Goal: Information Seeking & Learning: Learn about a topic

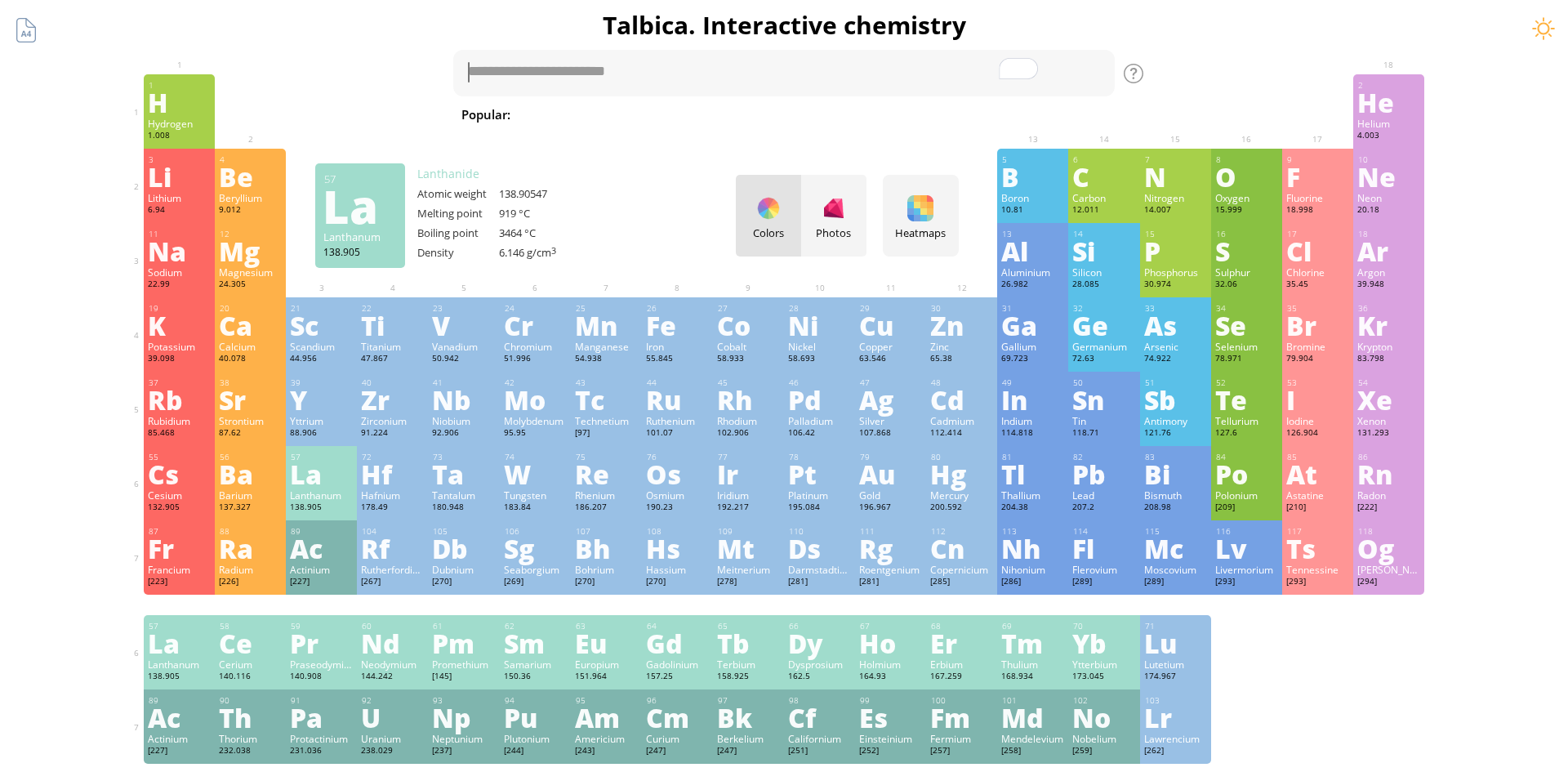
click at [310, 463] on div "La" at bounding box center [321, 473] width 63 height 26
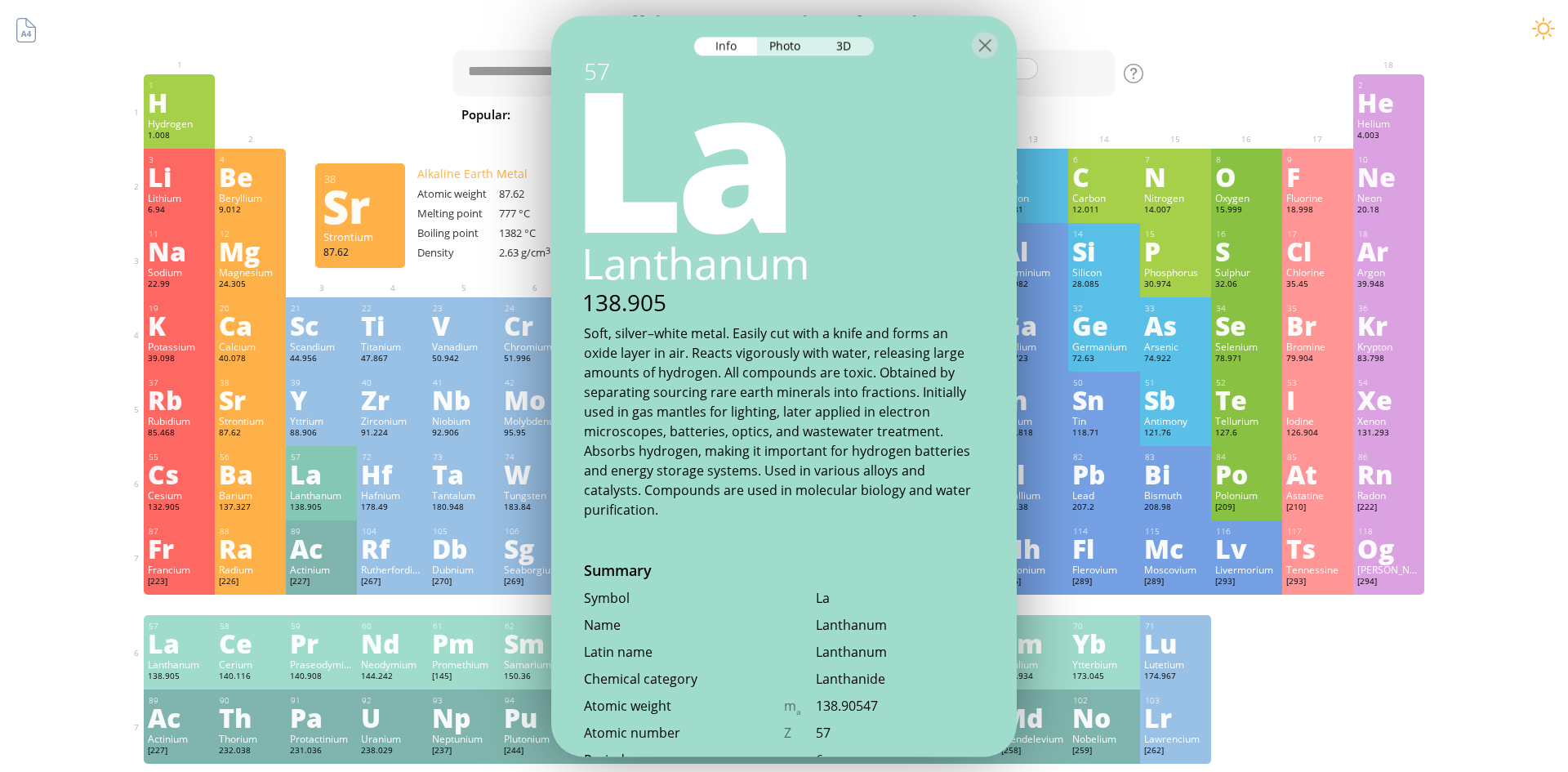
click at [396, 14] on h1 "Talbica. Interactive chemistry" at bounding box center [784, 25] width 1307 height 34
click at [398, 15] on h1 "Talbica. Interactive chemistry" at bounding box center [784, 25] width 1307 height 34
click at [857, 45] on div "3D" at bounding box center [844, 45] width 59 height 19
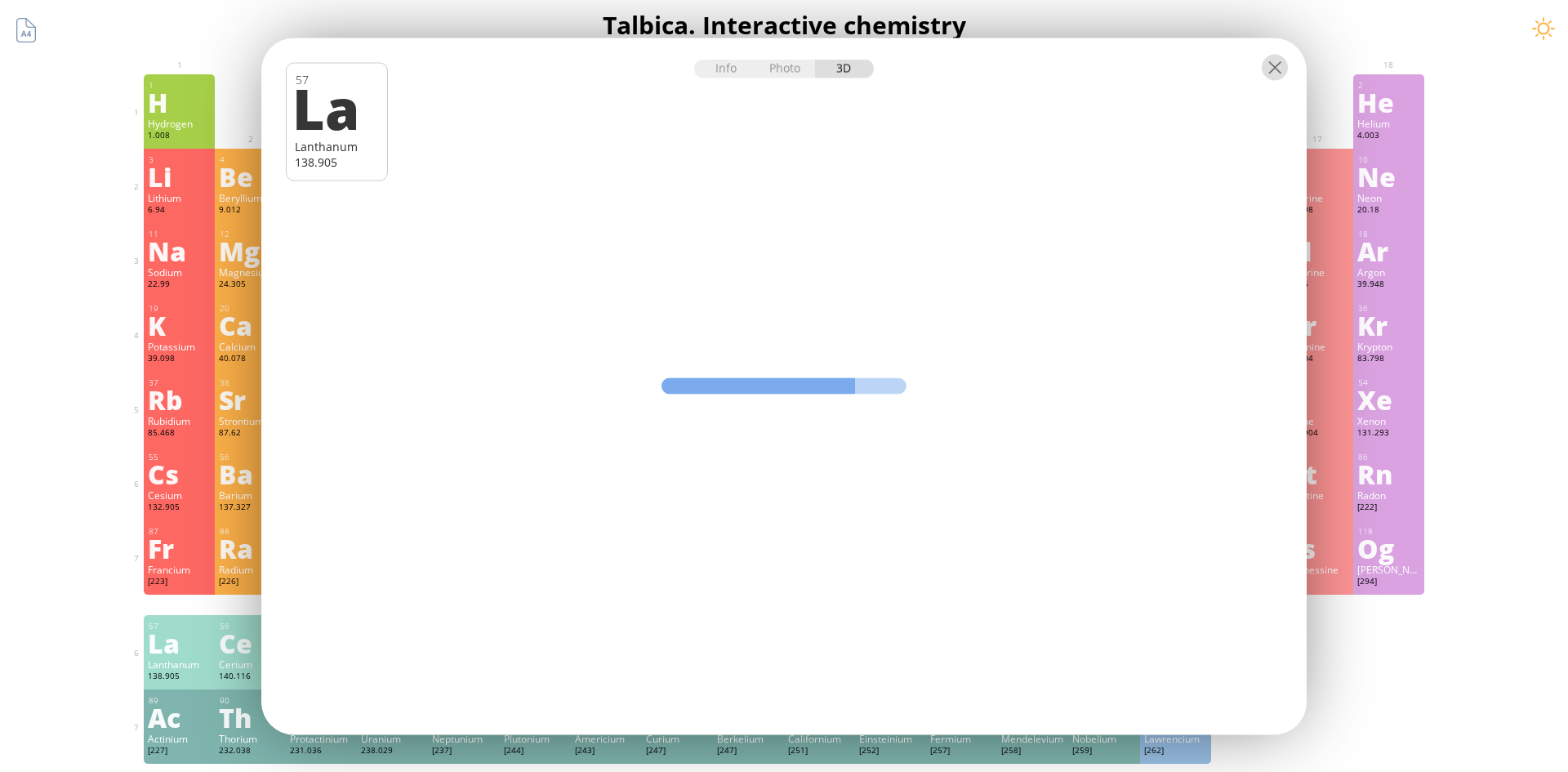
click at [1271, 66] on div at bounding box center [1275, 66] width 26 height 26
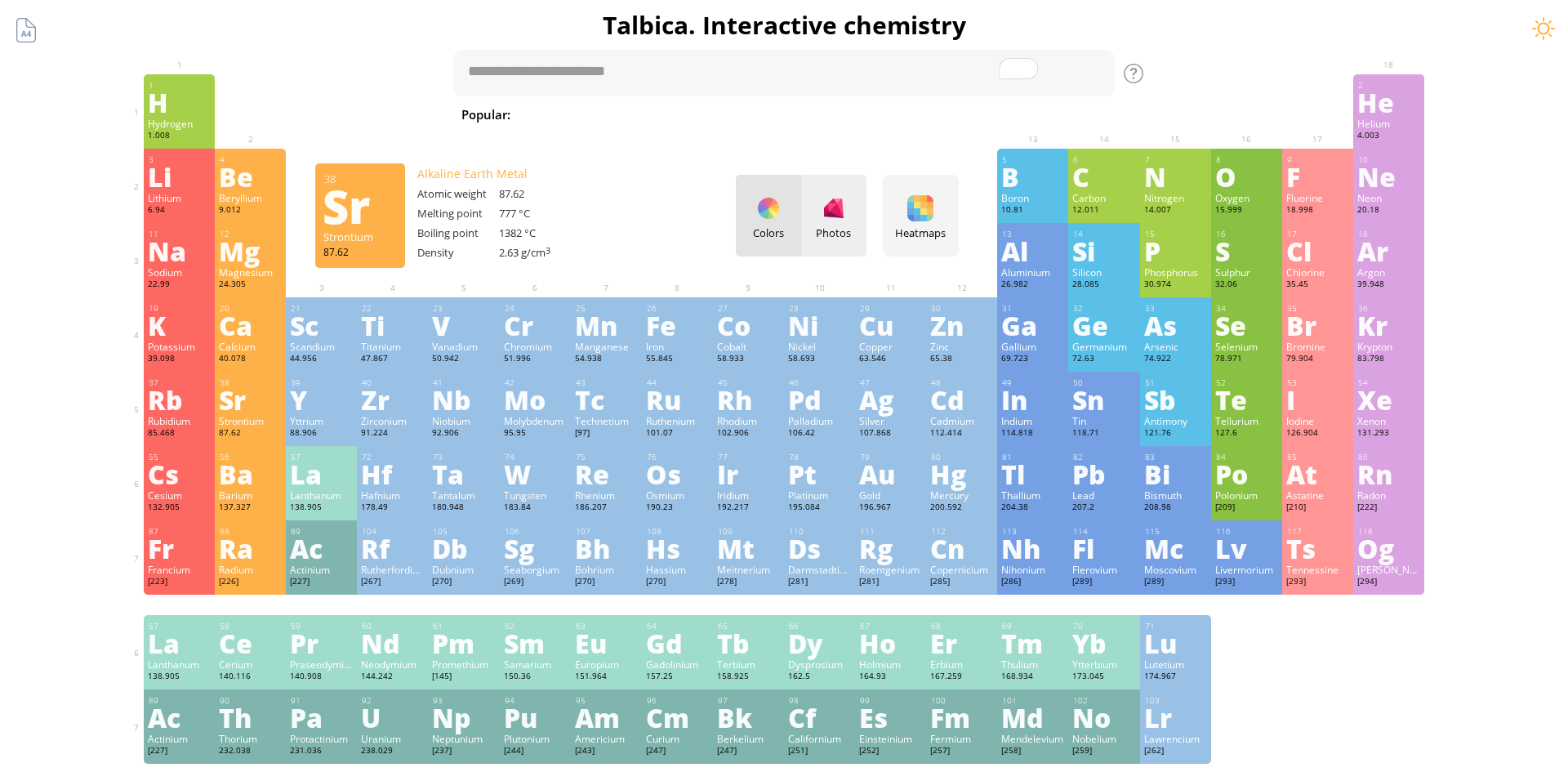
click at [847, 214] on div at bounding box center [834, 208] width 26 height 26
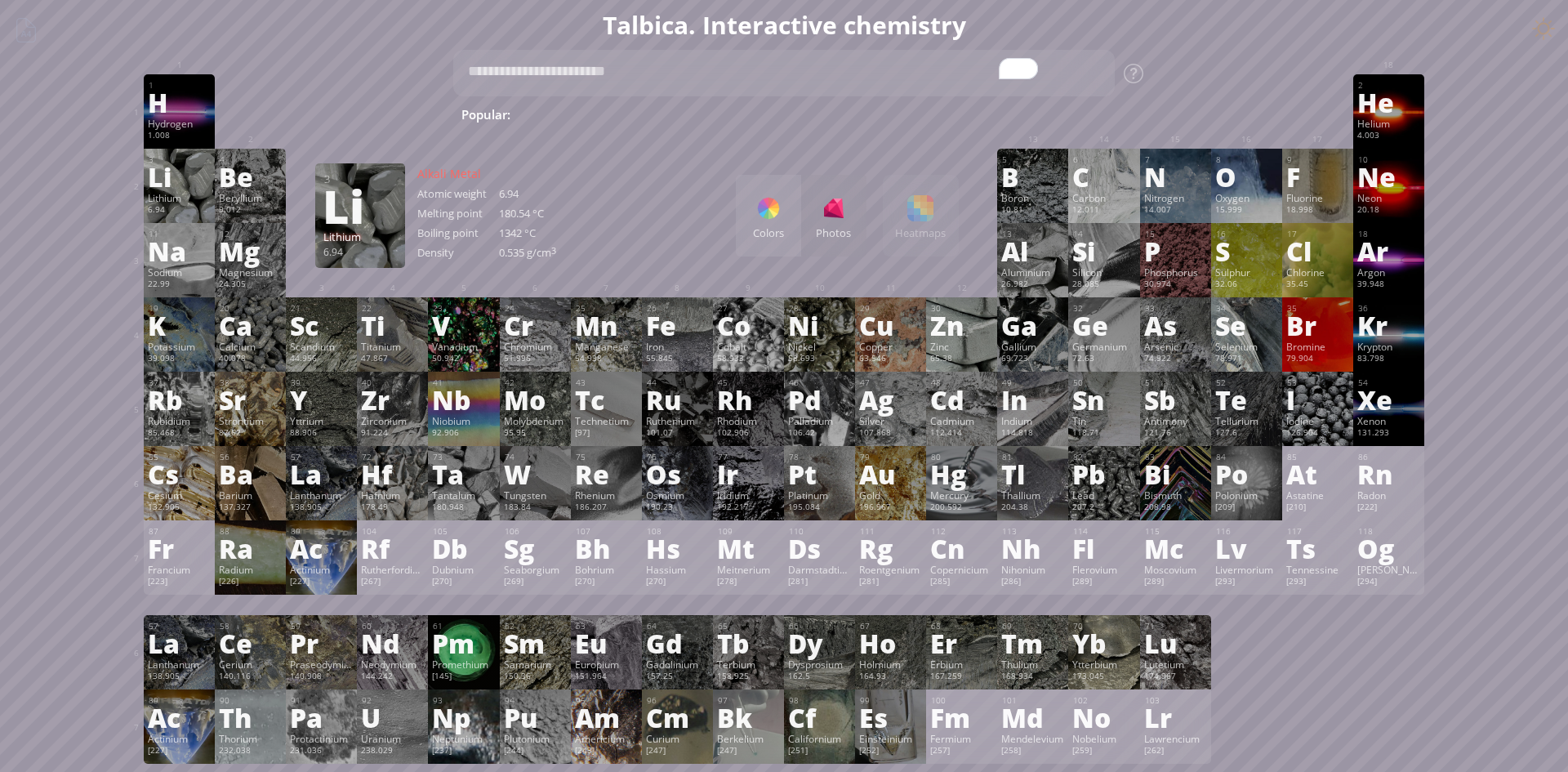
click at [189, 211] on div "6.94" at bounding box center [179, 211] width 63 height 13
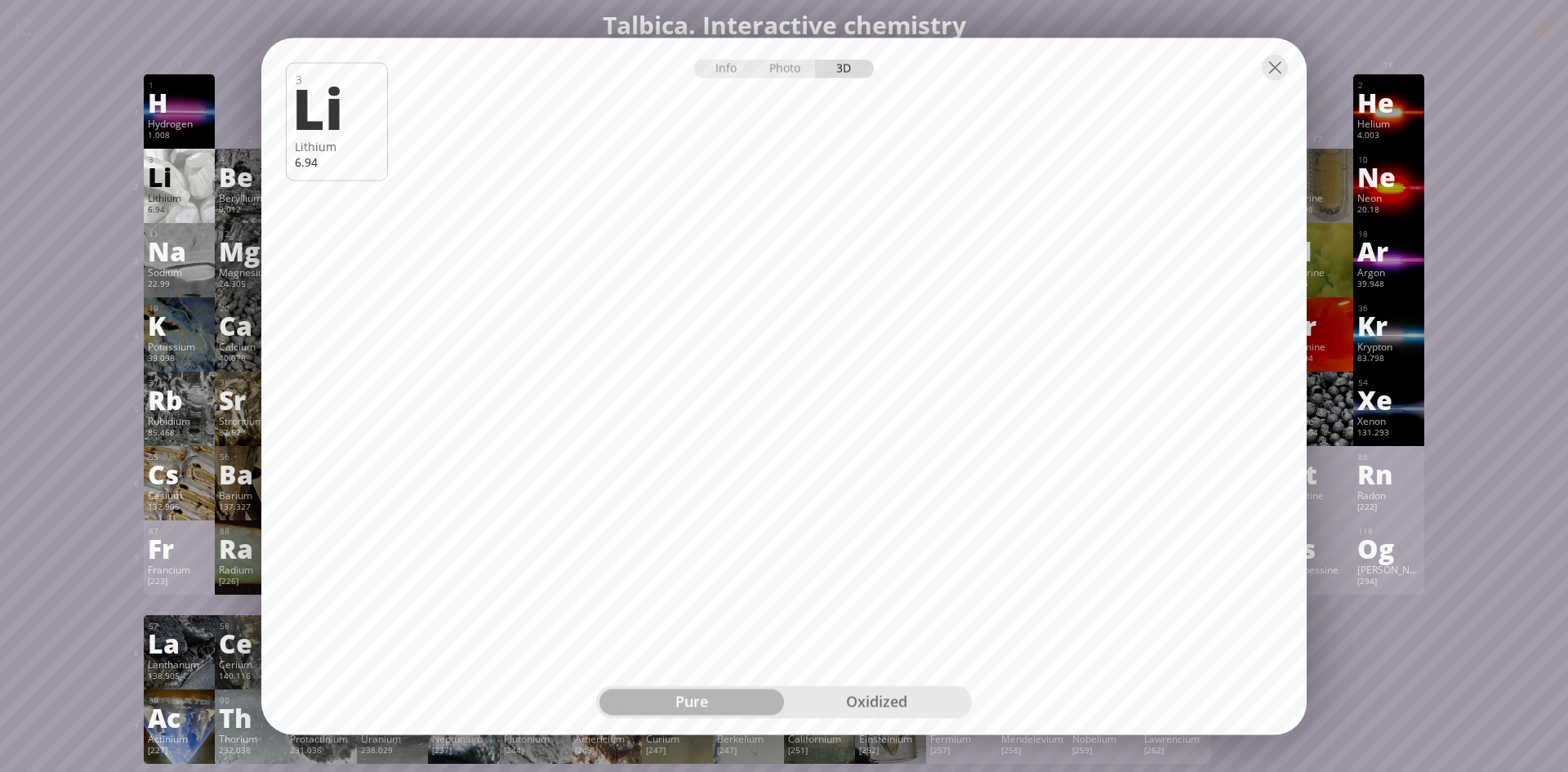
click at [901, 697] on div "oxidized" at bounding box center [876, 701] width 184 height 26
click at [1271, 57] on div at bounding box center [1275, 66] width 26 height 26
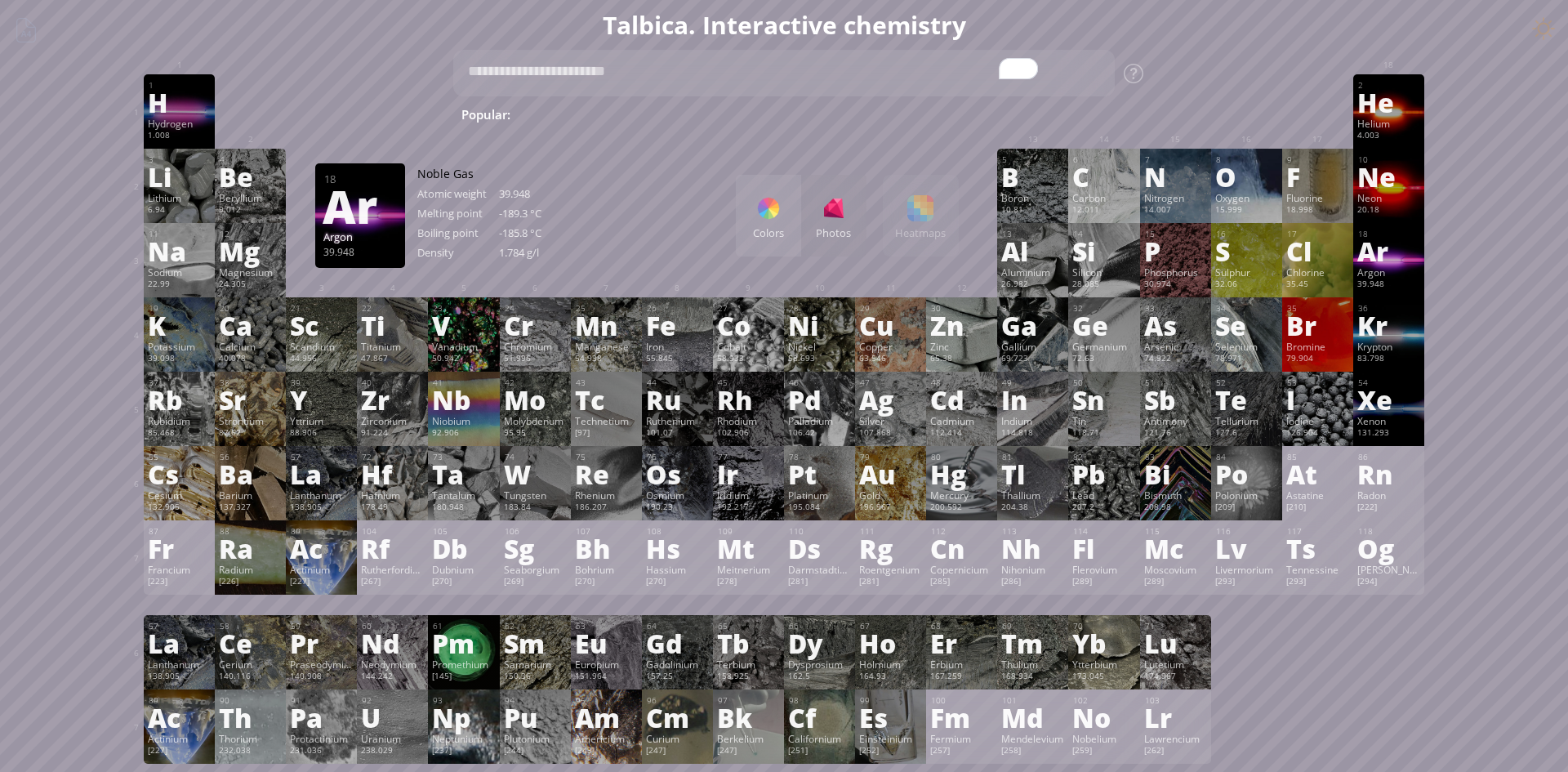
click at [1397, 287] on div "39.948" at bounding box center [1388, 285] width 63 height 13
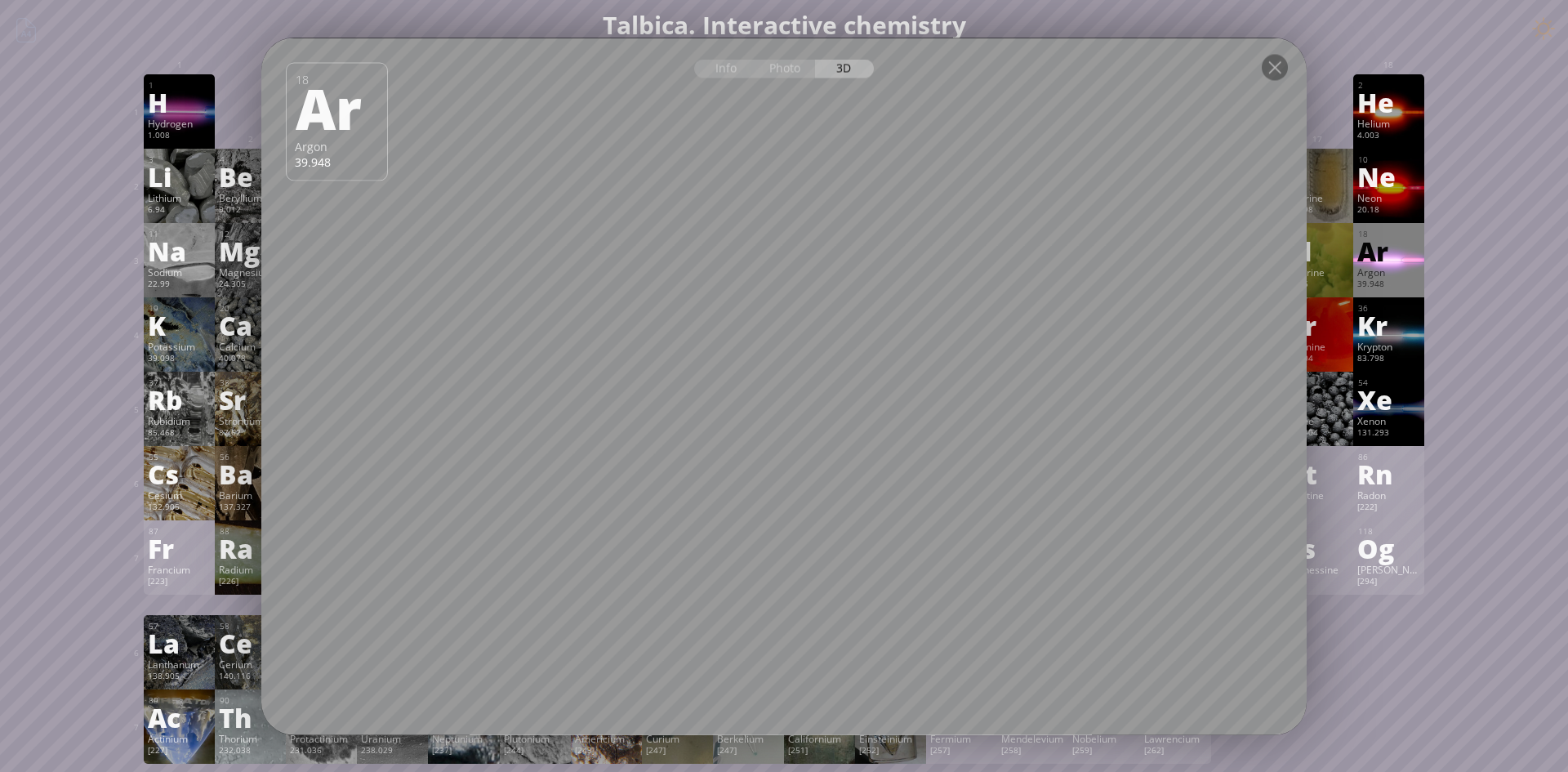
click at [1271, 81] on div at bounding box center [784, 65] width 1046 height 57
click at [1269, 69] on div at bounding box center [1275, 66] width 26 height 26
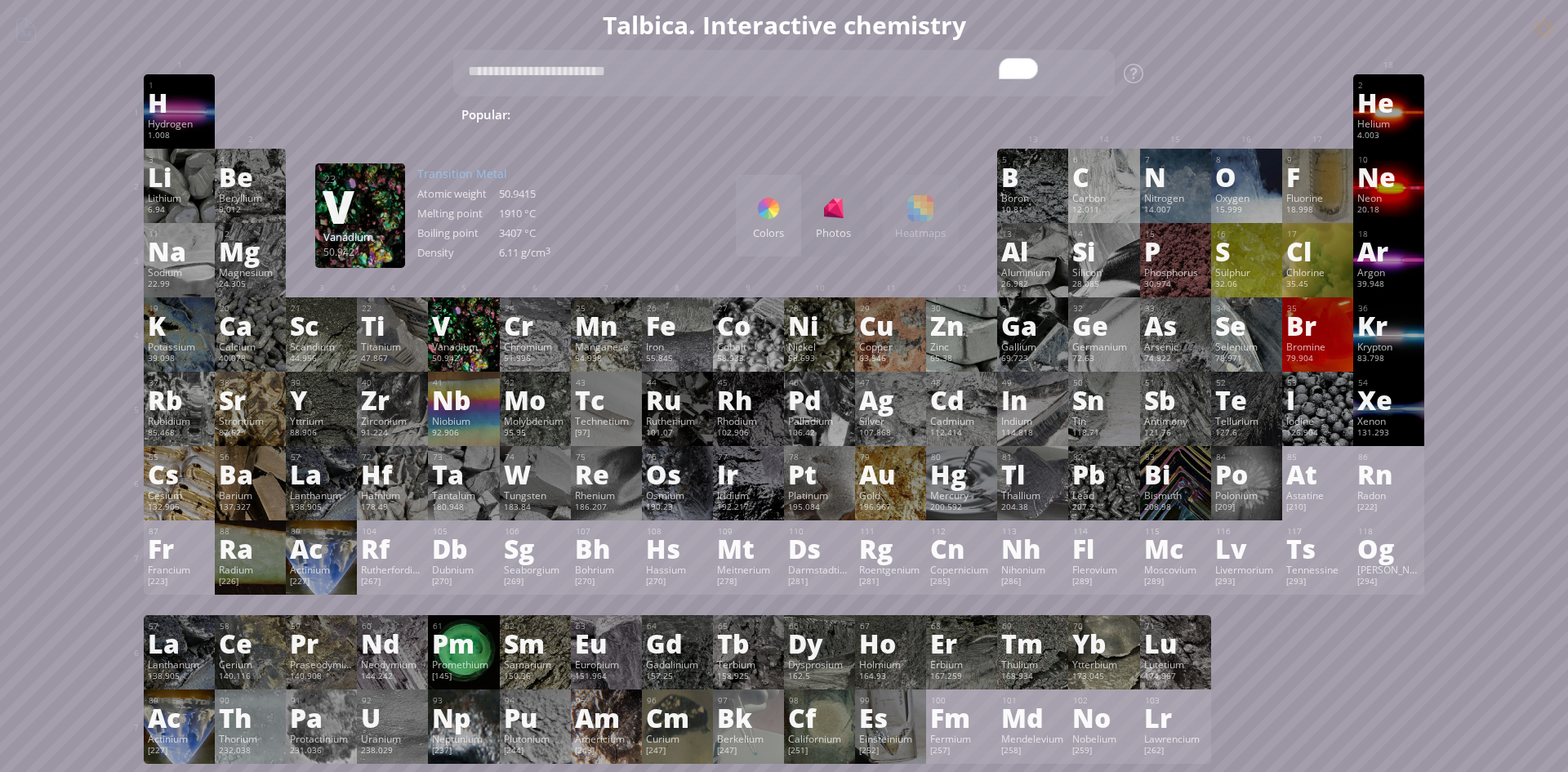
click at [453, 327] on div "V" at bounding box center [463, 324] width 63 height 26
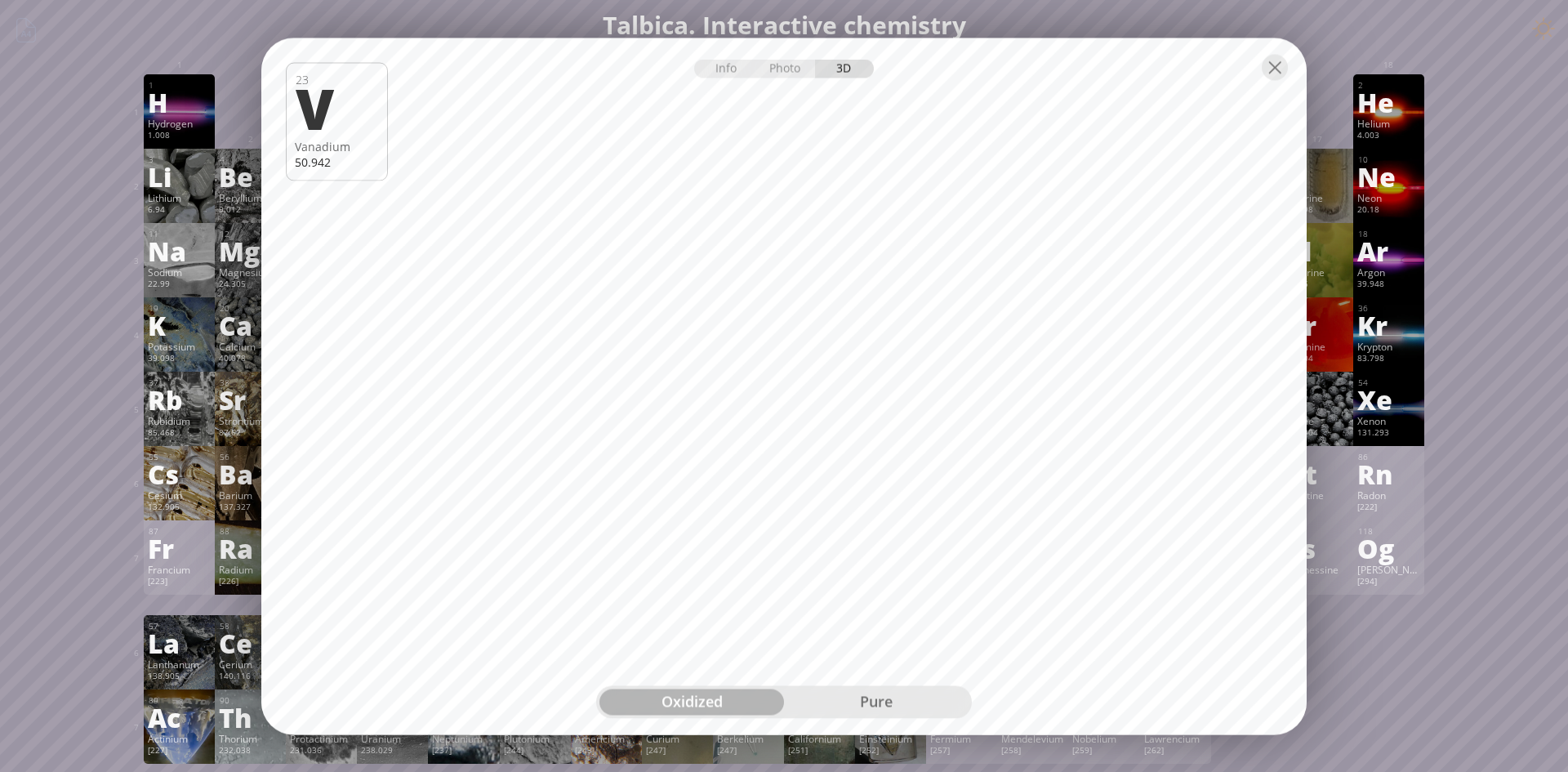
click at [905, 710] on div "pure" at bounding box center [876, 701] width 184 height 26
click at [700, 687] on div "oxidized pure" at bounding box center [784, 701] width 376 height 33
click at [693, 708] on div "oxidized" at bounding box center [691, 701] width 184 height 26
click at [1283, 65] on div at bounding box center [1275, 66] width 26 height 26
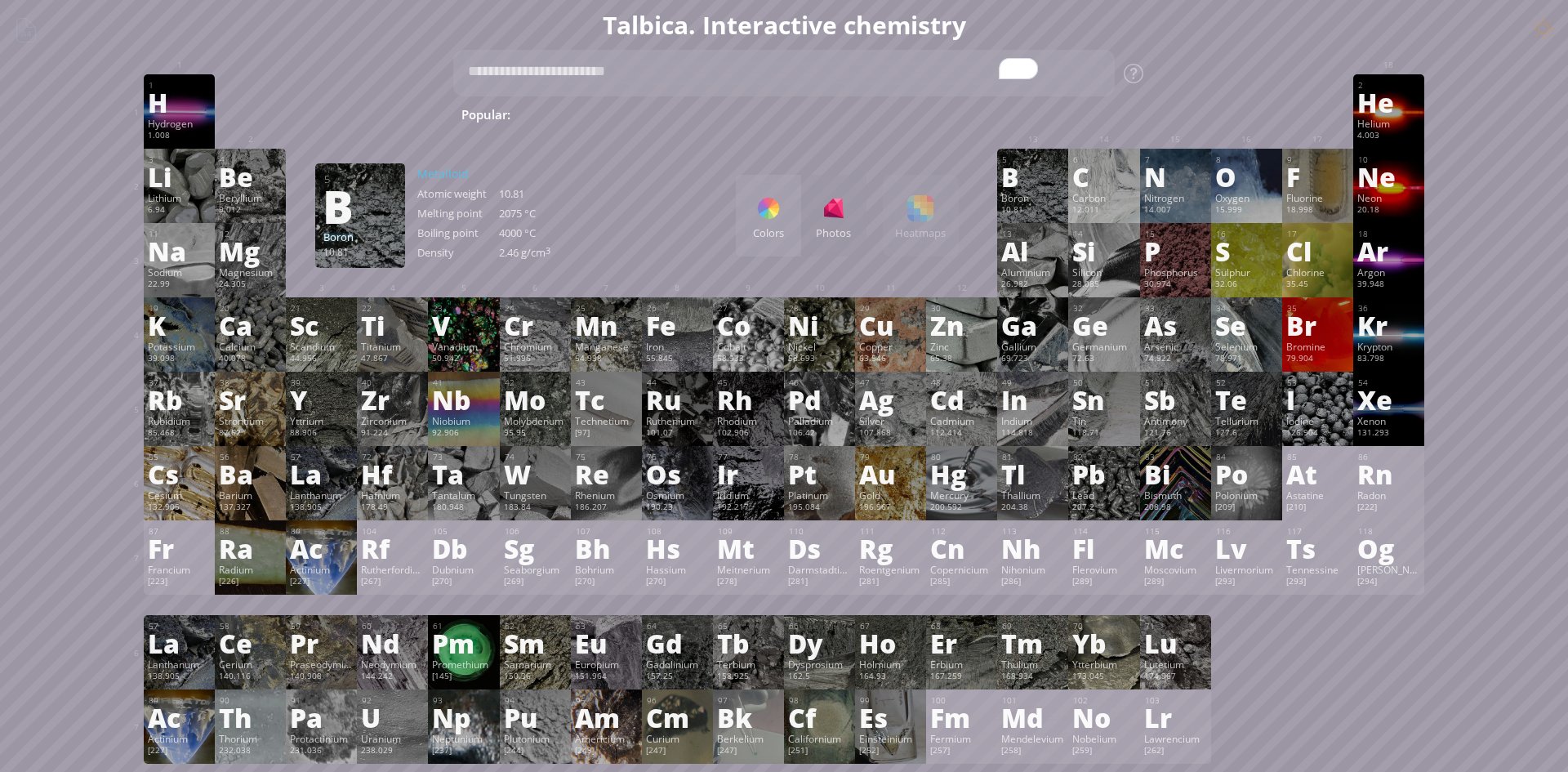
scroll to position [179, 0]
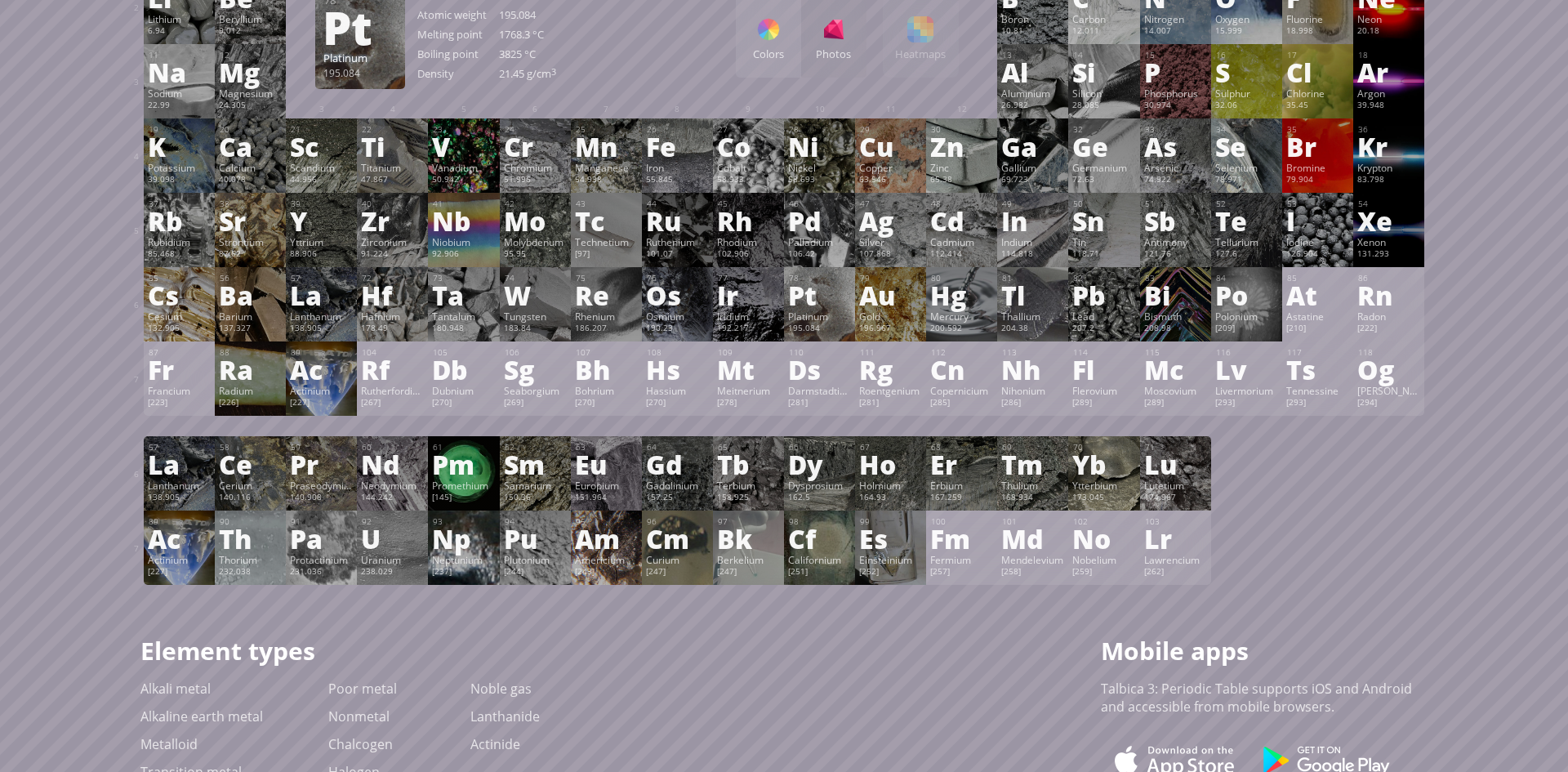
click at [821, 293] on div "Pt" at bounding box center [819, 294] width 63 height 26
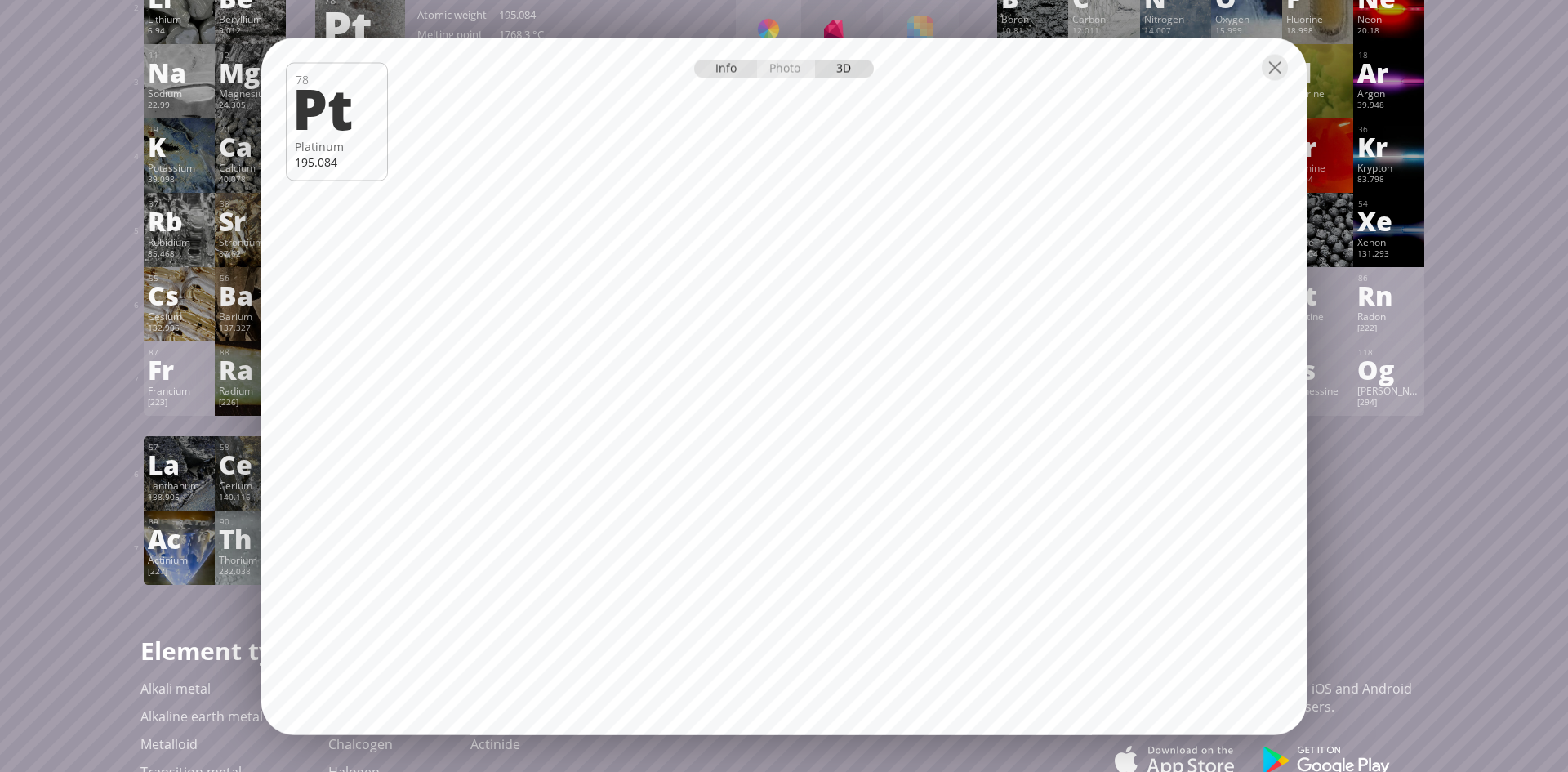
click at [732, 72] on div "Info" at bounding box center [725, 68] width 63 height 19
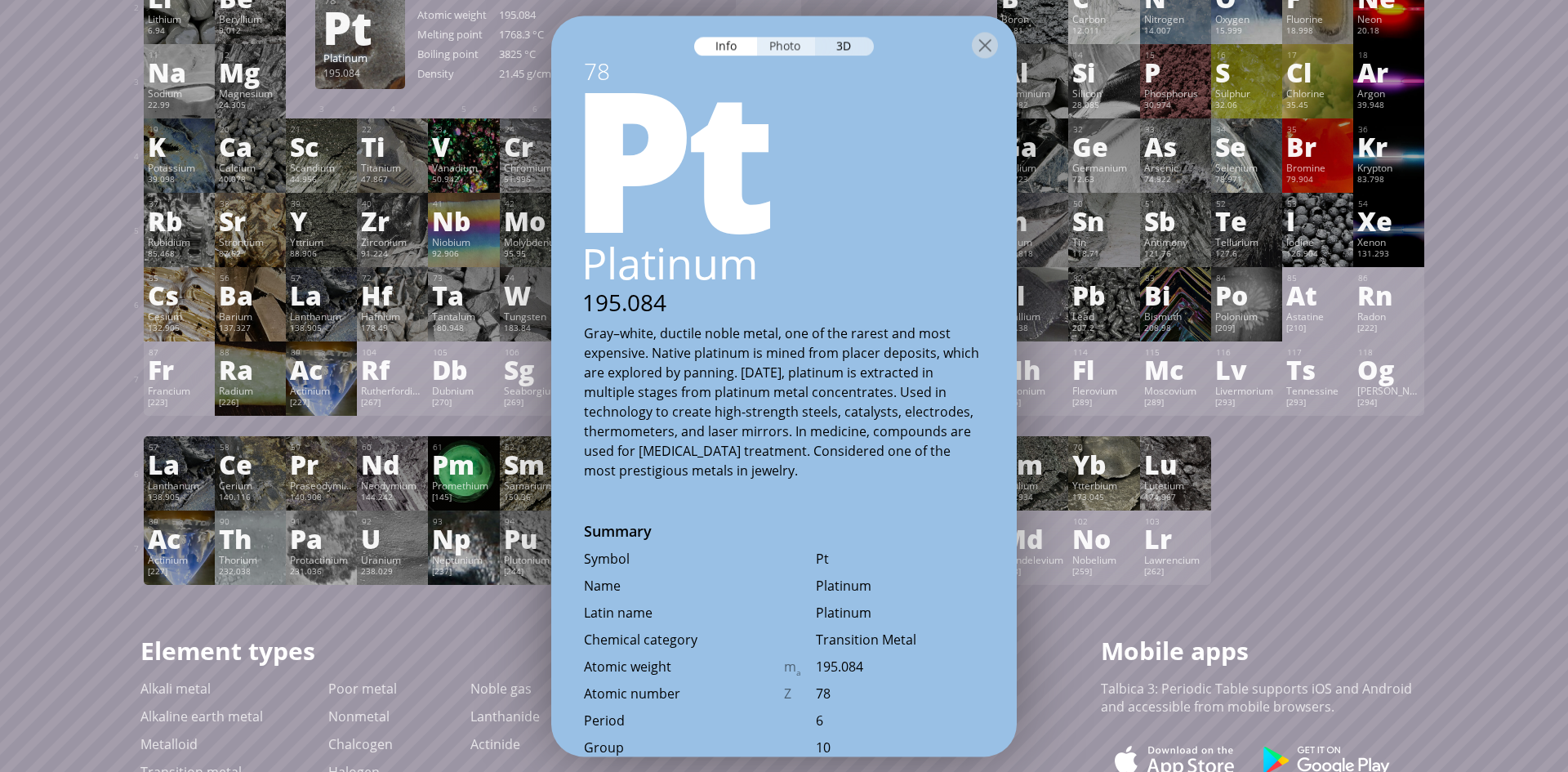
click at [775, 50] on div "Photo" at bounding box center [787, 45] width 59 height 19
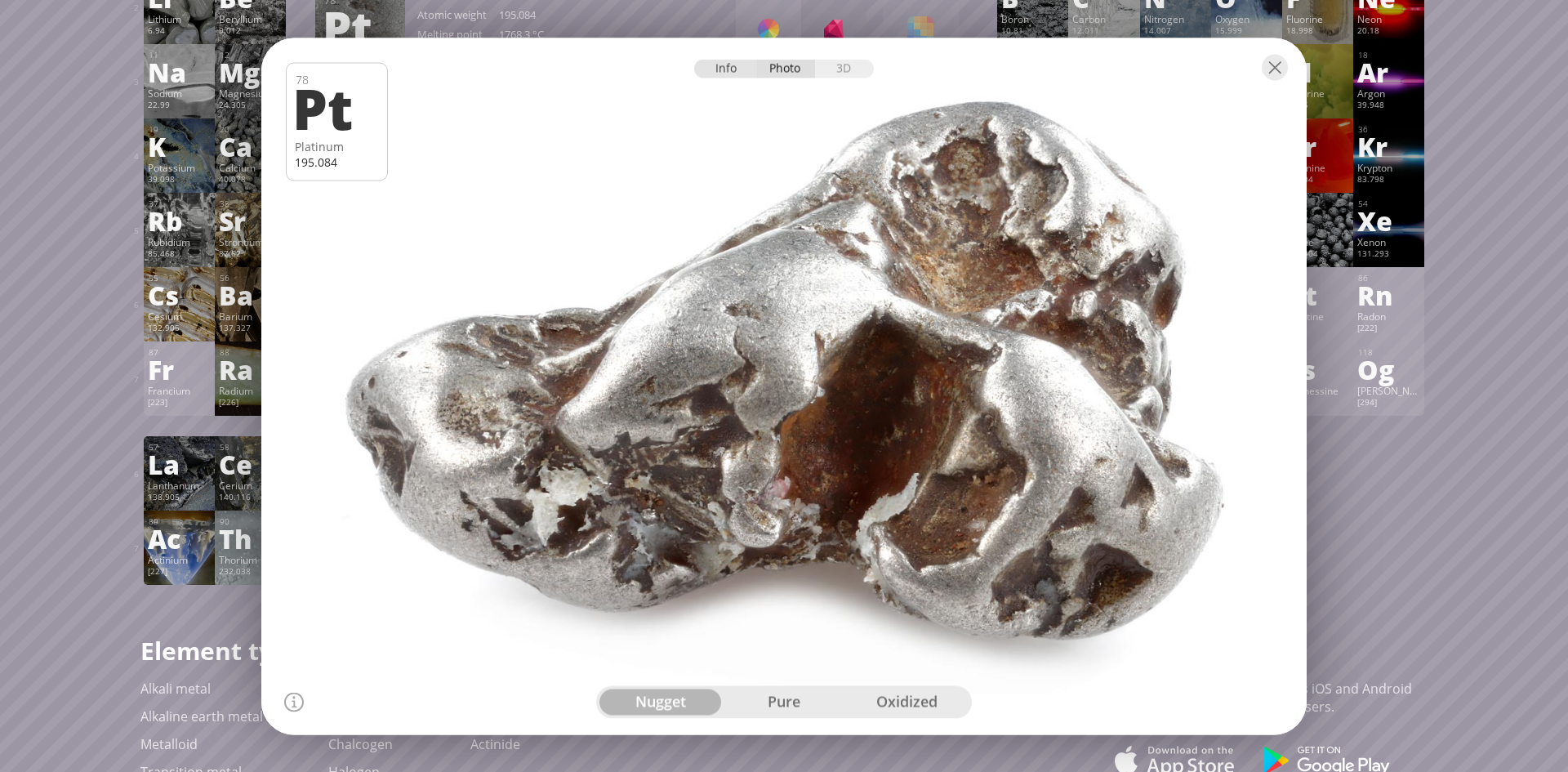
click at [722, 69] on div "Info" at bounding box center [725, 68] width 63 height 19
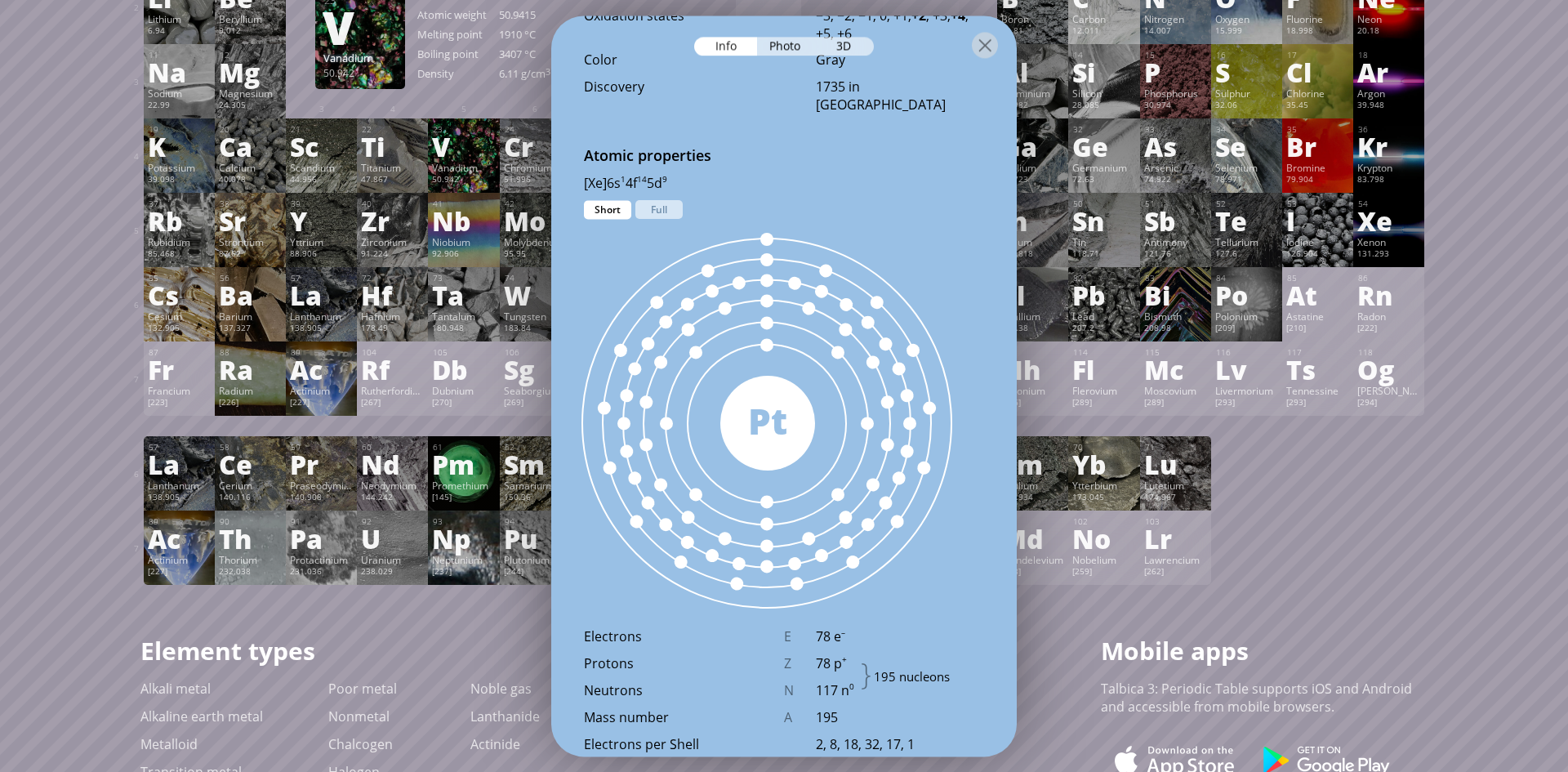
scroll to position [787, 0]
click at [758, 304] on div at bounding box center [767, 421] width 514 height 514
drag, startPoint x: 765, startPoint y: 320, endPoint x: 822, endPoint y: 448, distance: 140.1
click at [822, 448] on div at bounding box center [767, 421] width 461 height 460
click at [657, 208] on div "Full" at bounding box center [660, 208] width 47 height 19
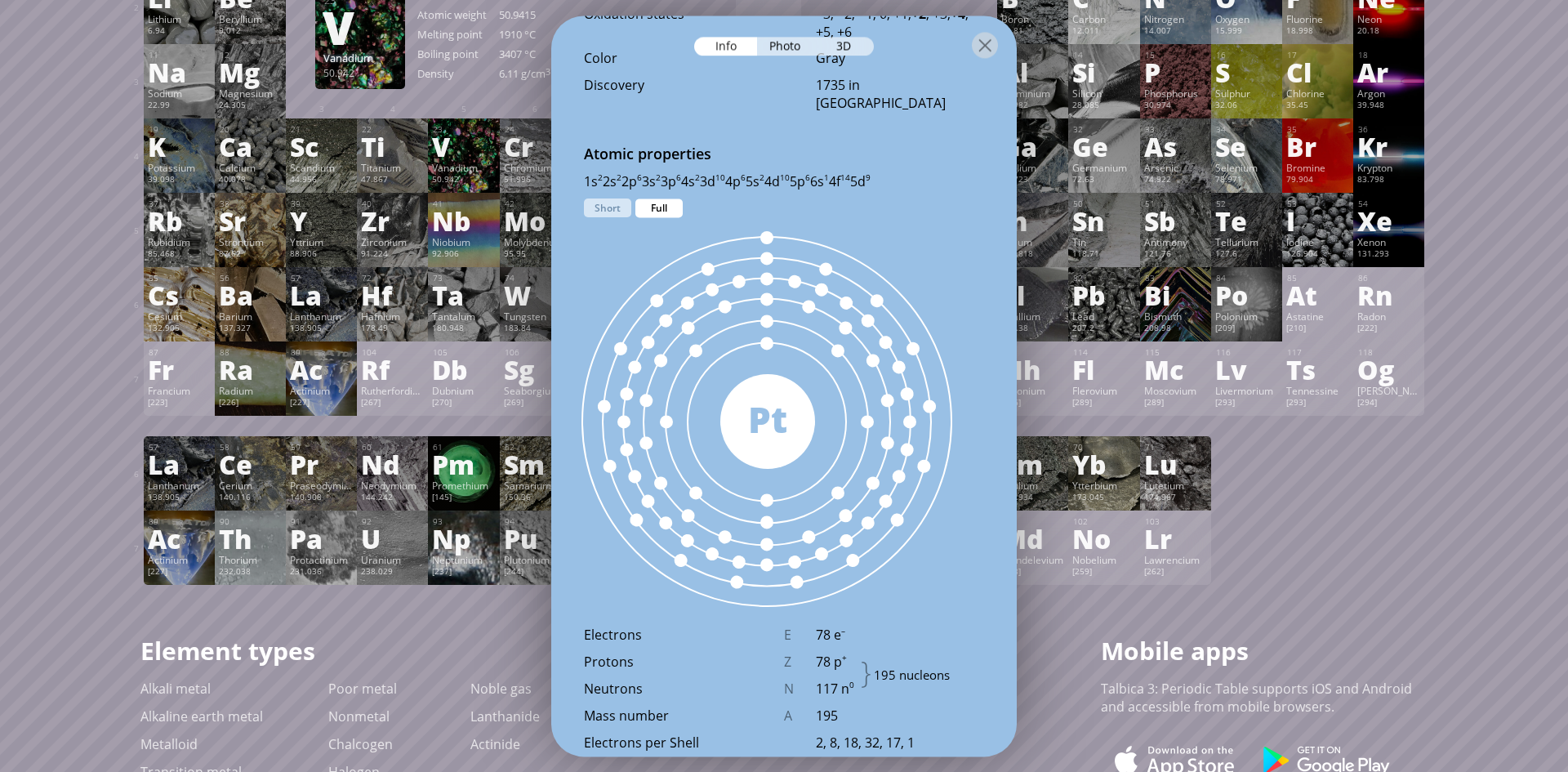
click at [633, 217] on div "195 Pt" at bounding box center [768, 421] width 433 height 409
click at [610, 211] on div "Short" at bounding box center [608, 208] width 47 height 19
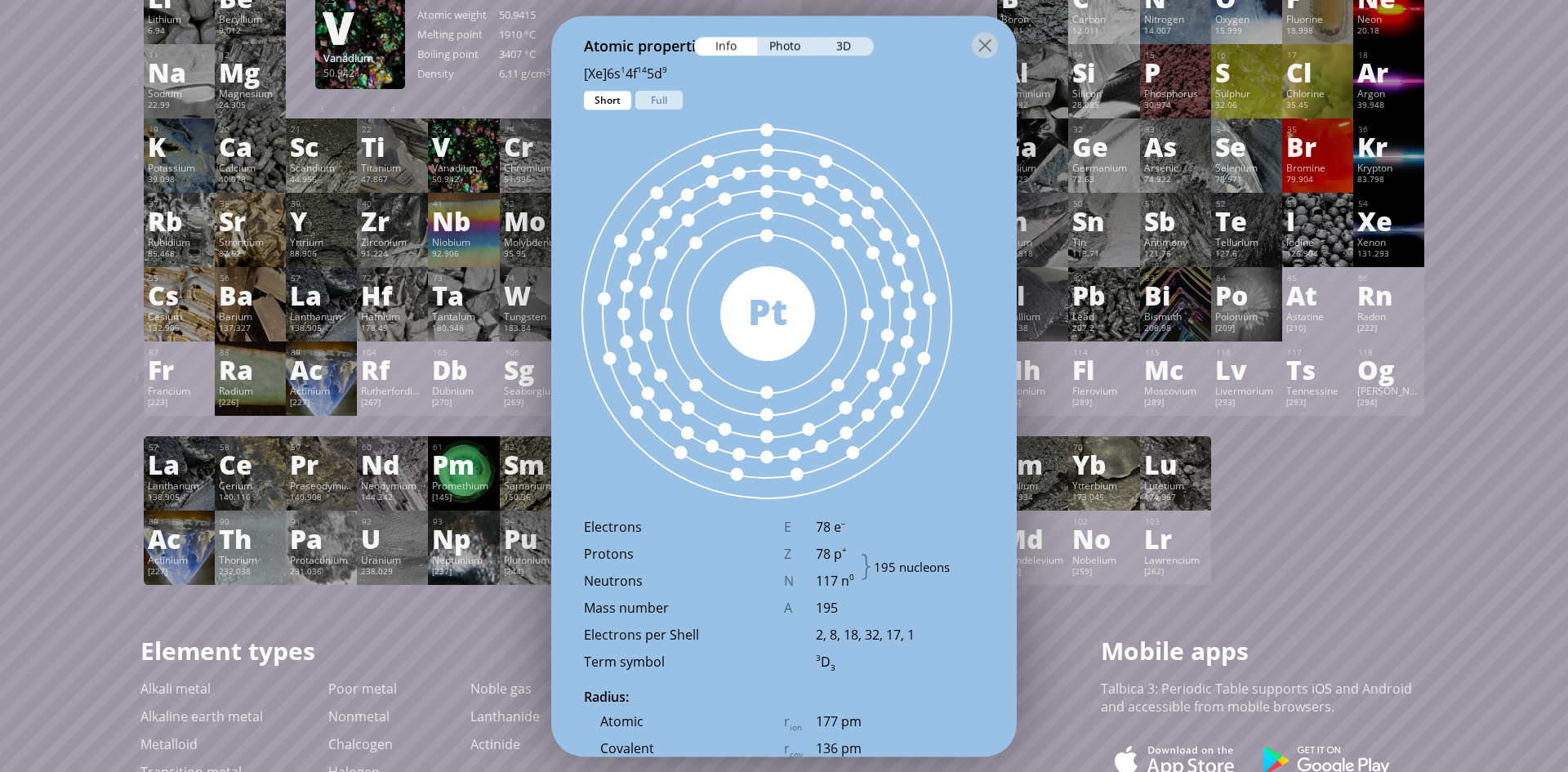
scroll to position [892, 0]
click at [644, 102] on div "Full" at bounding box center [660, 103] width 47 height 19
click at [608, 96] on div "Short" at bounding box center [608, 103] width 47 height 19
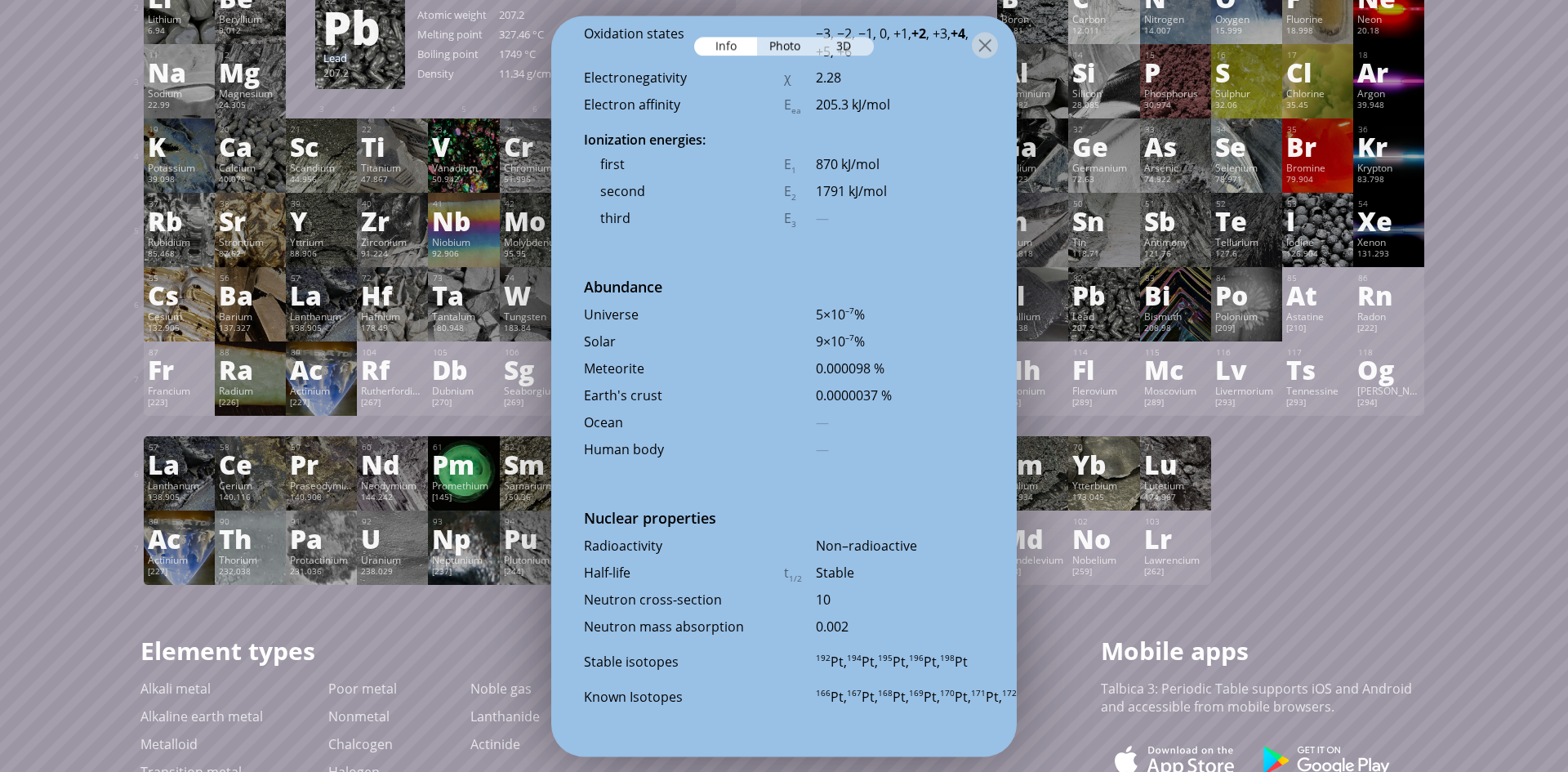
scroll to position [3420, 0]
click at [1397, 579] on div "1 H Hydrogen 1.008 −1, +1 −1, +1 -259.14 °C -252.87 °C 0.0899 g/l 1s 1 2 He Hel…" at bounding box center [784, 240] width 1281 height 689
click at [986, 41] on div at bounding box center [985, 45] width 26 height 26
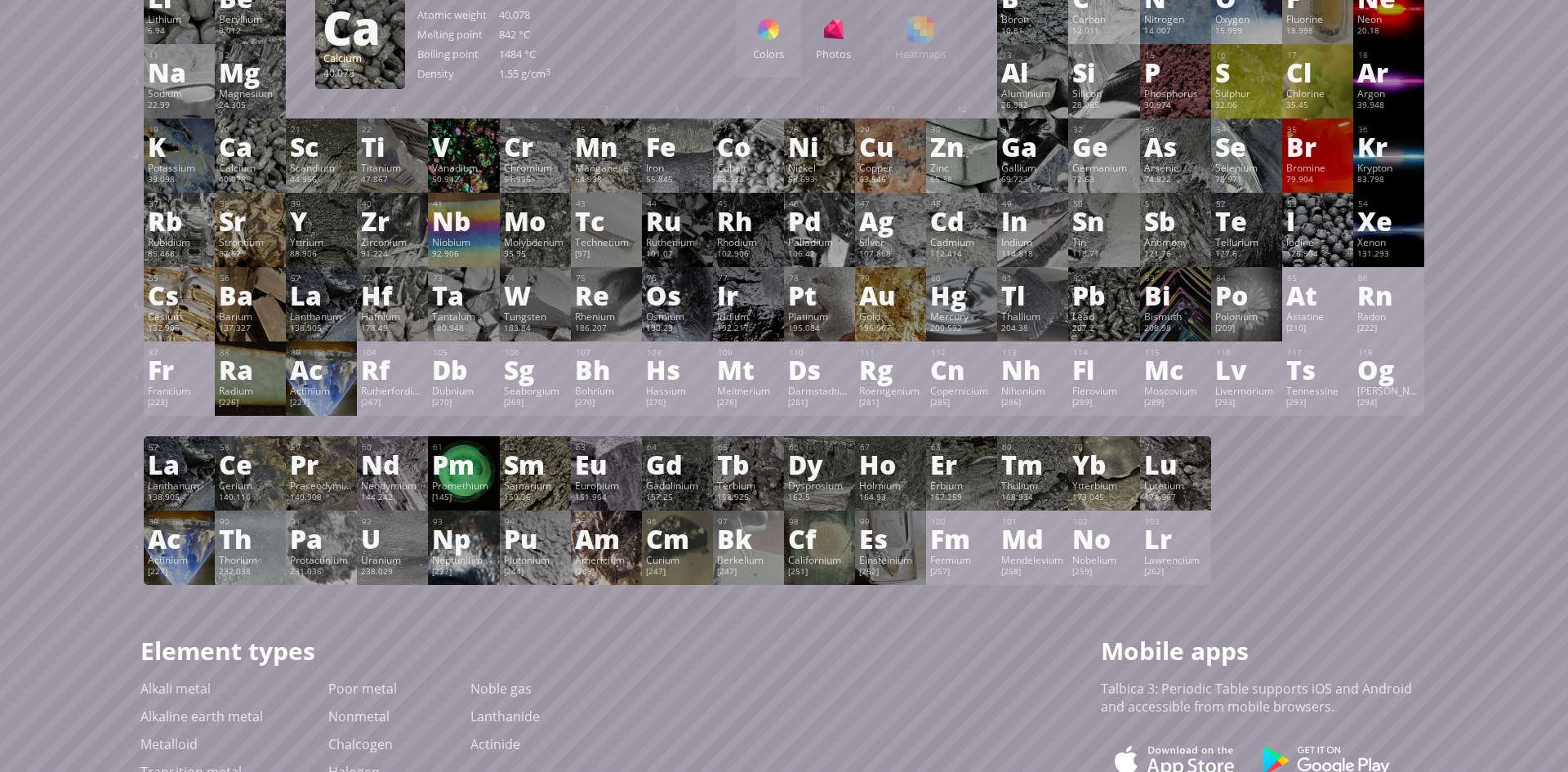
click at [262, 149] on div "Ca" at bounding box center [250, 146] width 63 height 26
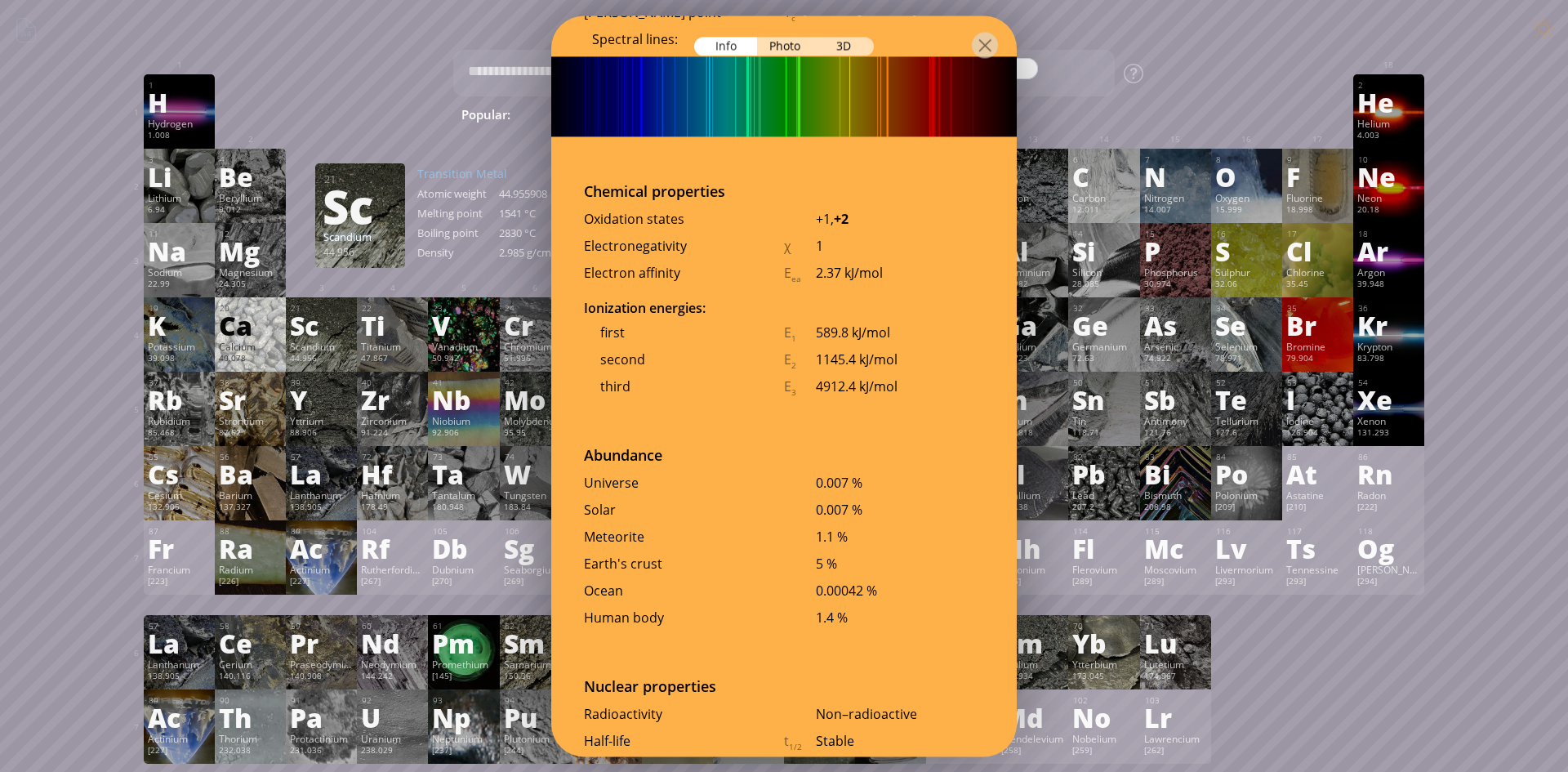
scroll to position [3251, 0]
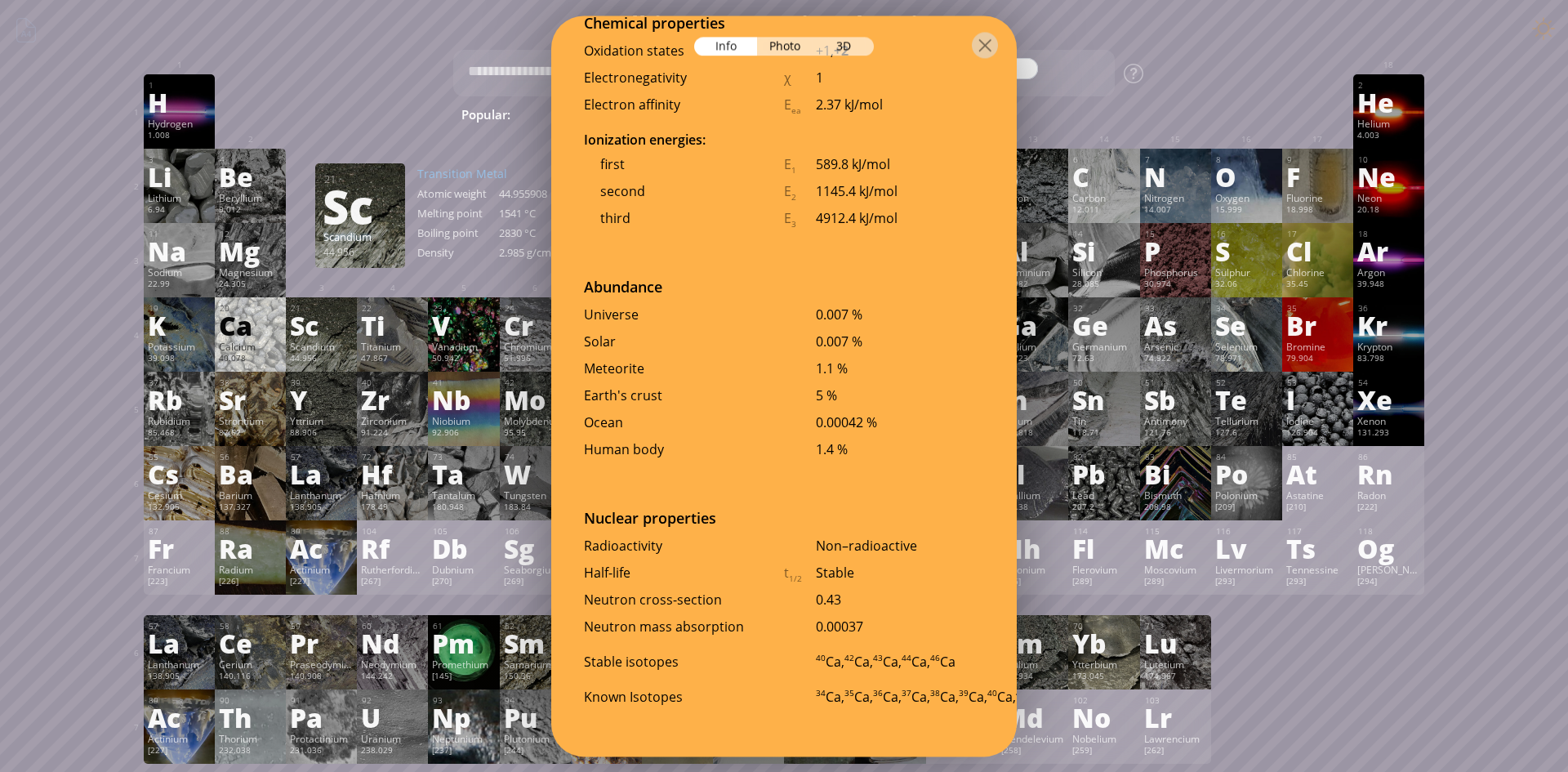
click at [793, 156] on div "first E 1 589.8 kJ/mol" at bounding box center [784, 170] width 401 height 27
click at [784, 45] on div "Photo" at bounding box center [787, 45] width 59 height 19
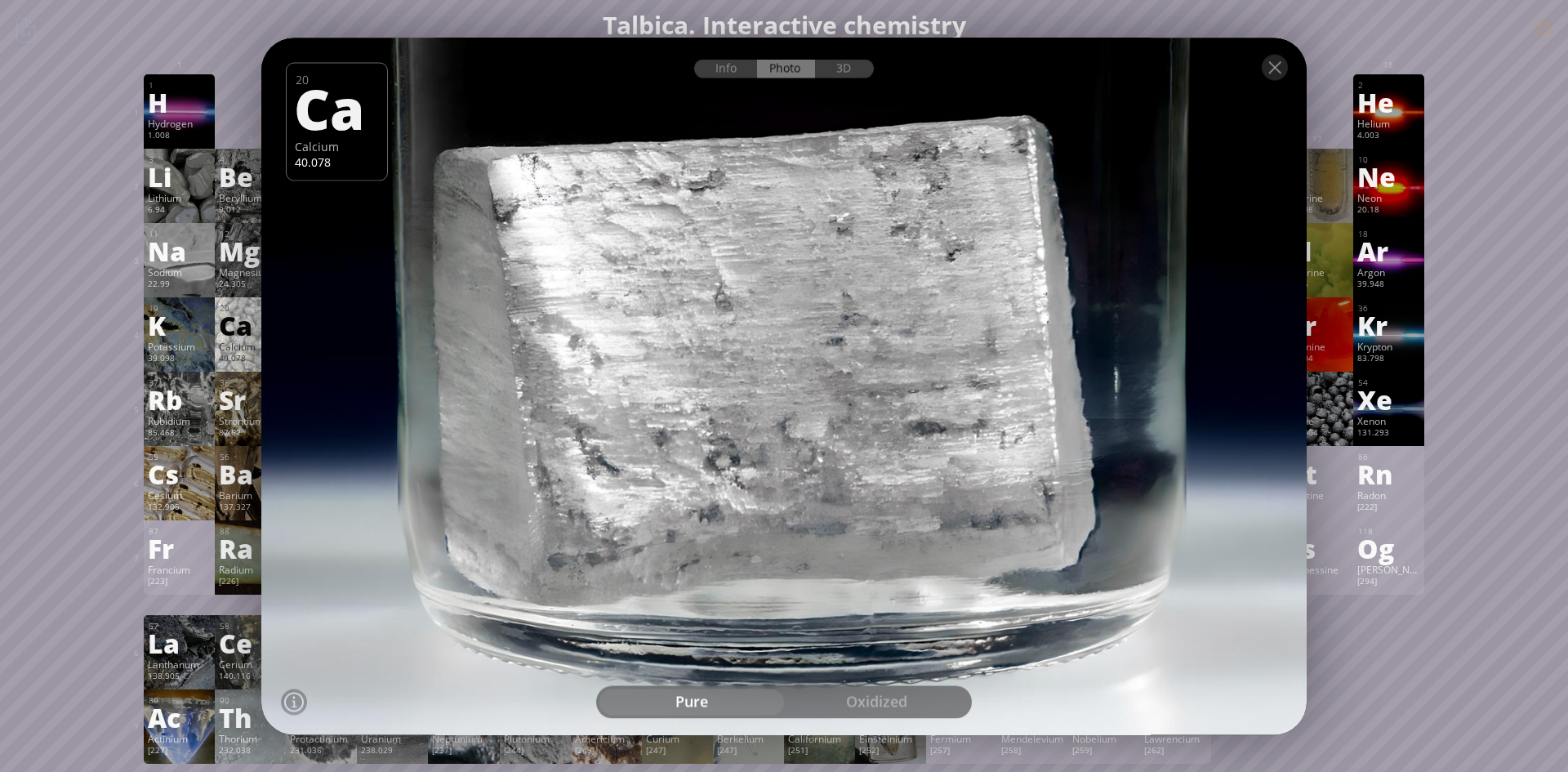
click at [871, 698] on div "oxidized" at bounding box center [876, 701] width 184 height 26
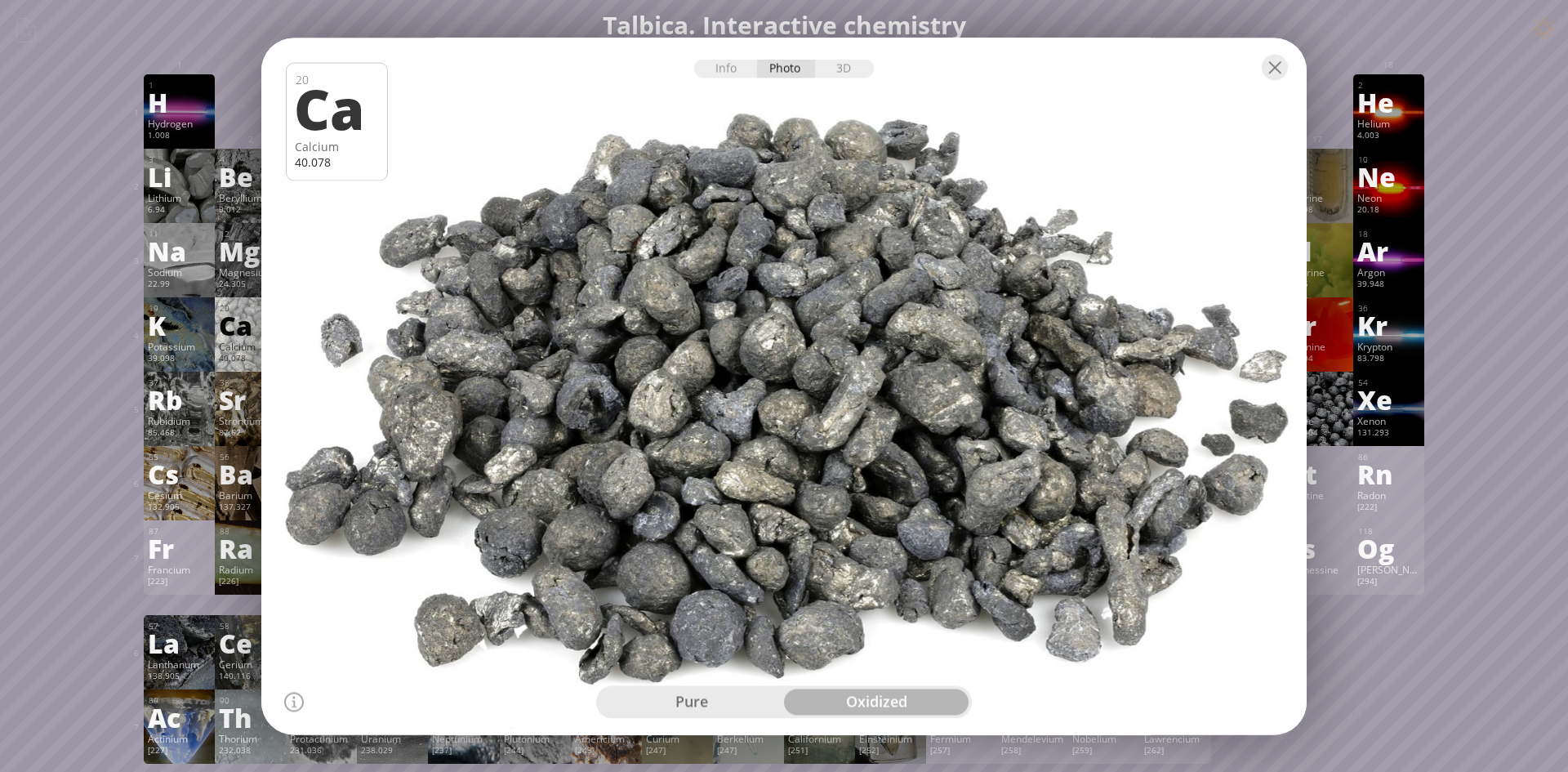
click at [722, 708] on div "pure" at bounding box center [691, 701] width 184 height 26
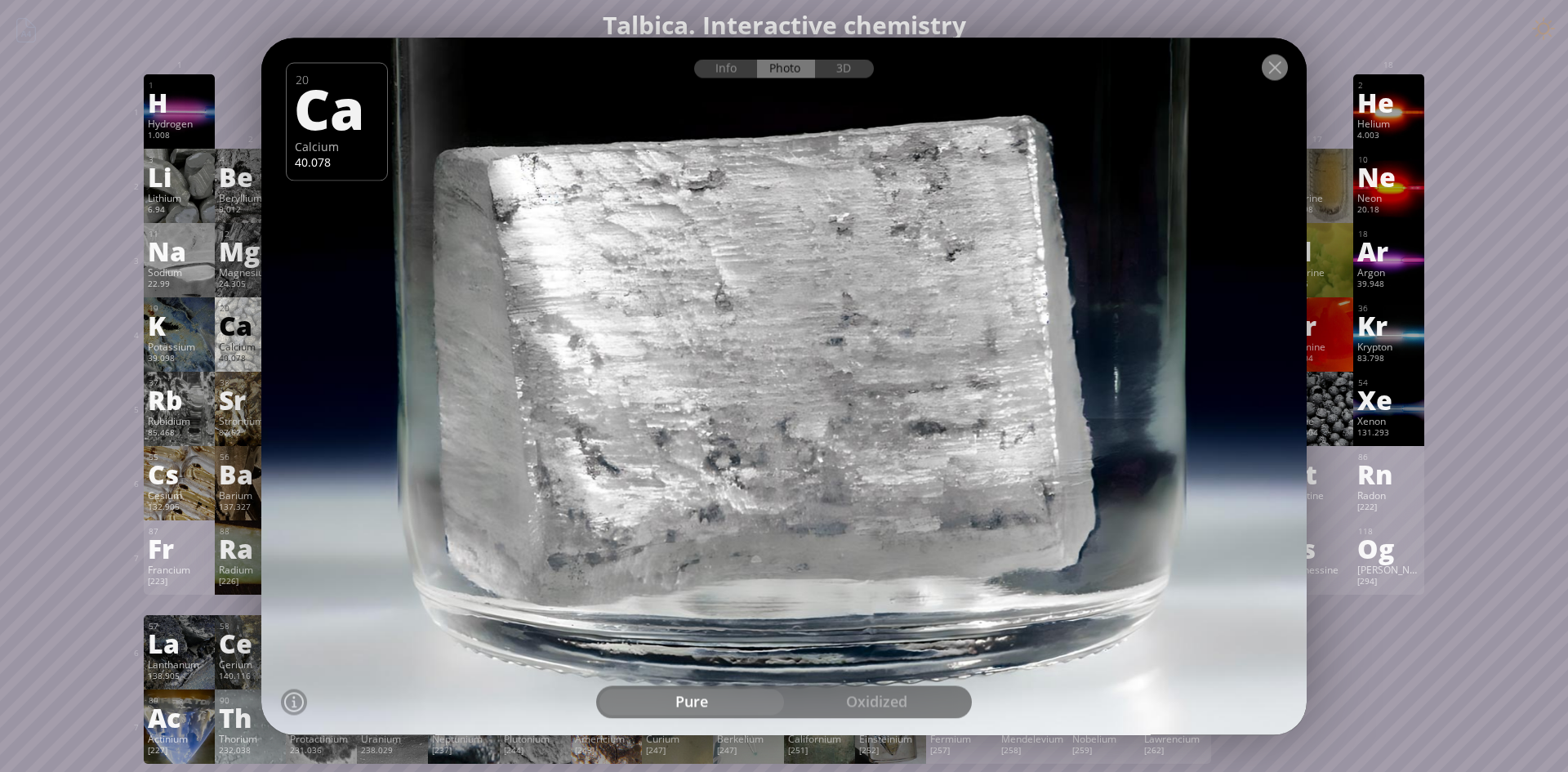
click at [1276, 63] on div at bounding box center [1275, 66] width 26 height 26
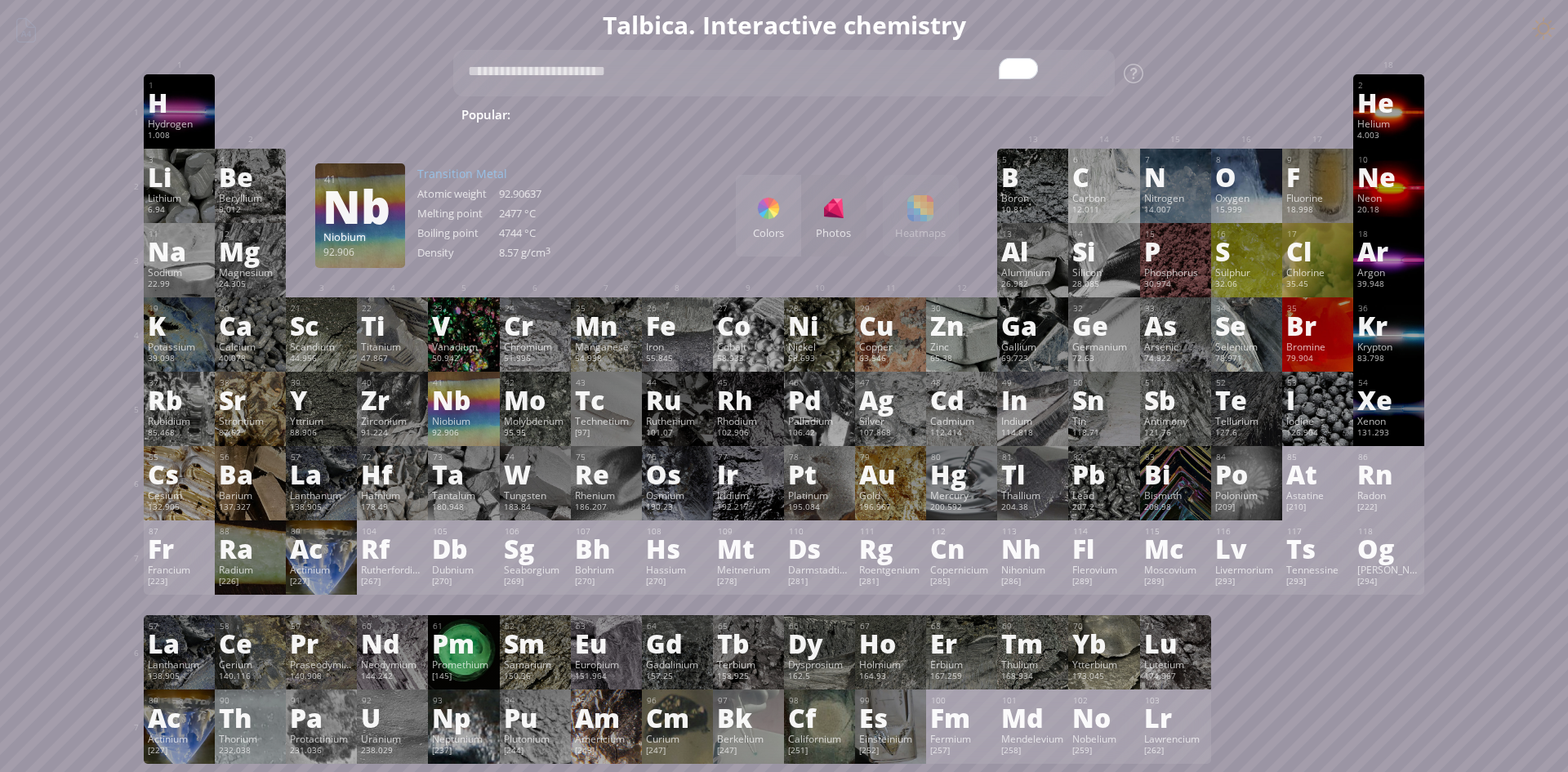
click at [456, 396] on div "Nb" at bounding box center [463, 399] width 63 height 26
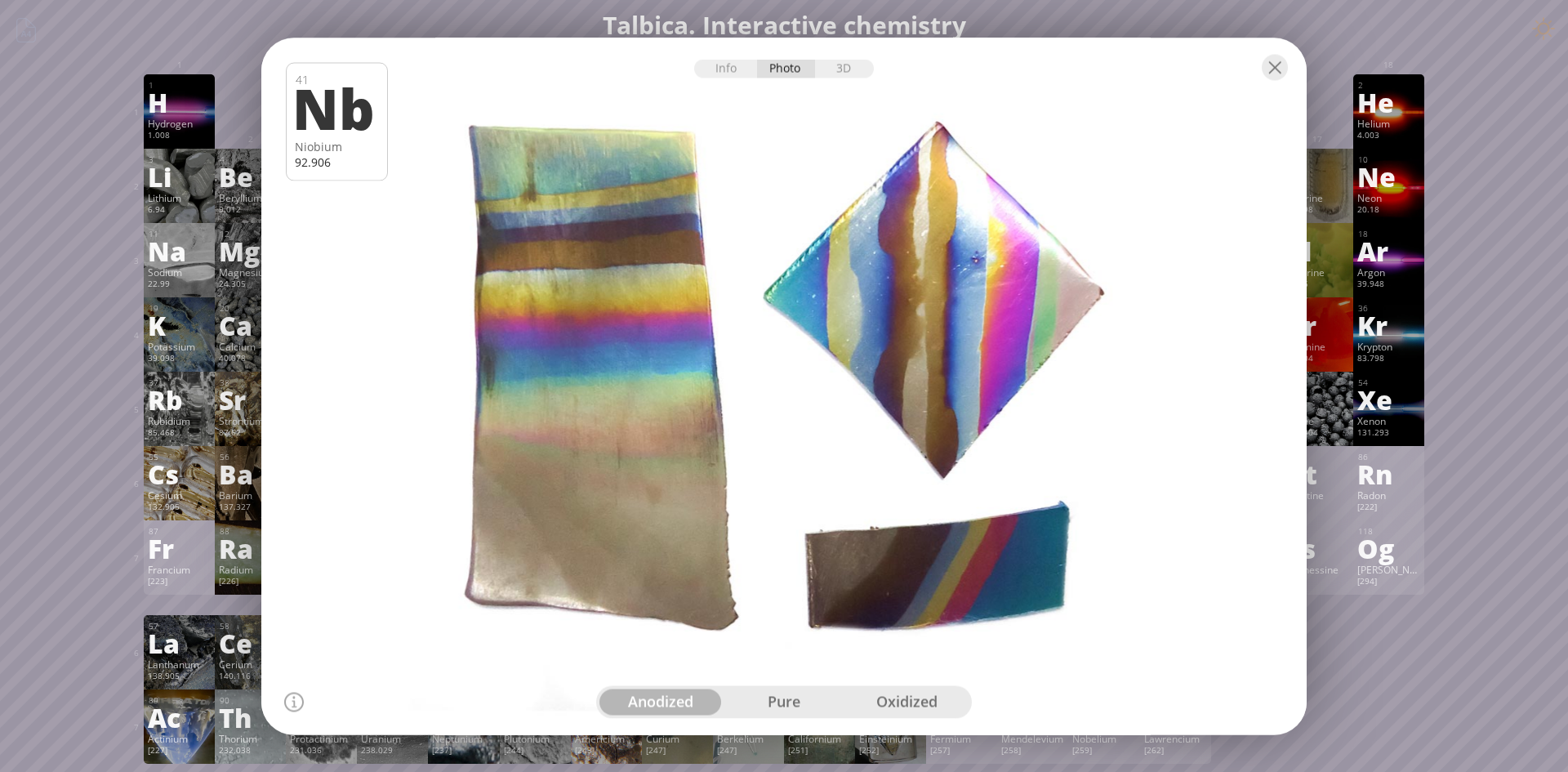
click at [789, 708] on div "pure" at bounding box center [785, 701] width 124 height 26
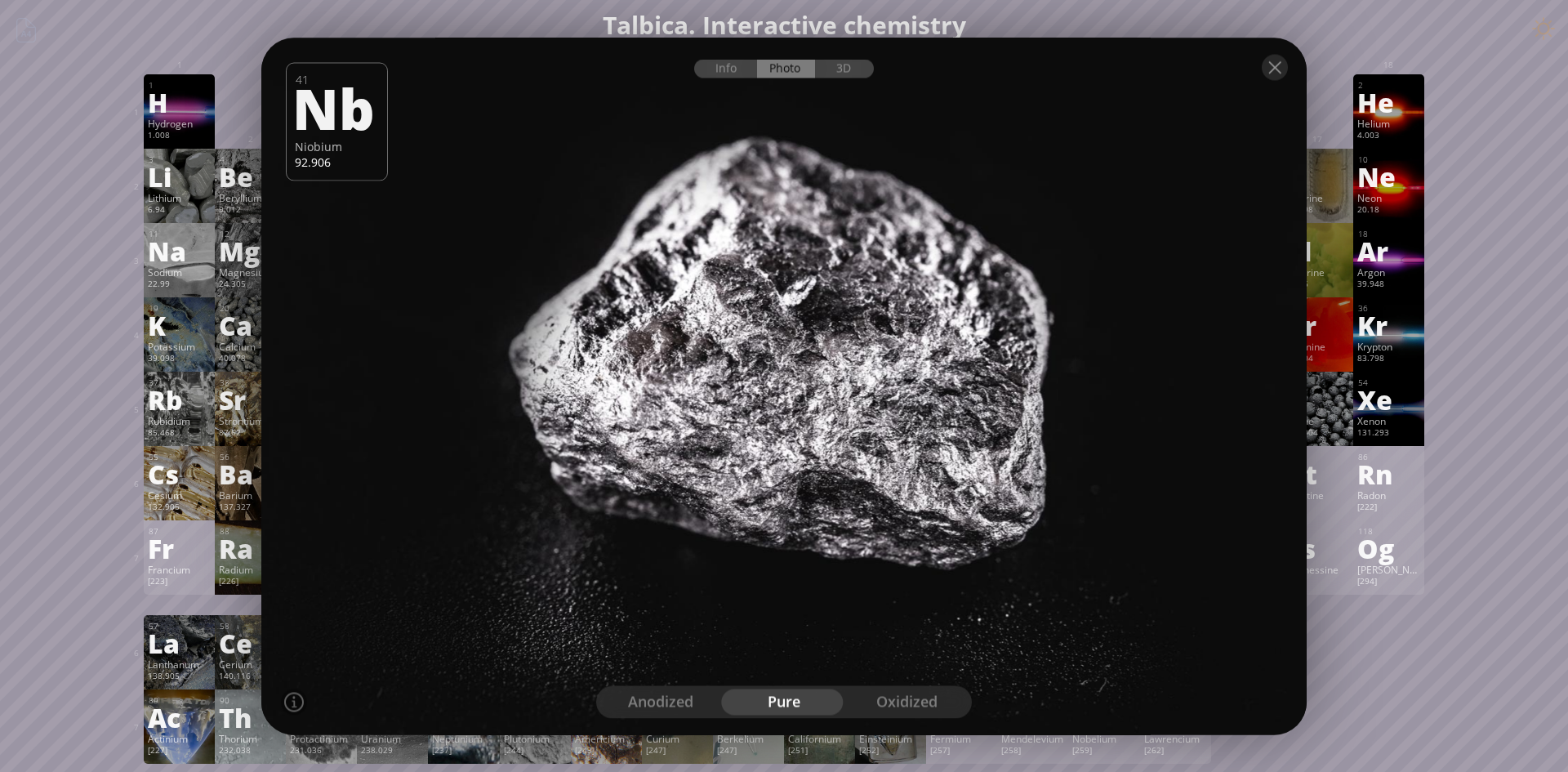
click at [919, 708] on div "oxidized" at bounding box center [908, 701] width 124 height 26
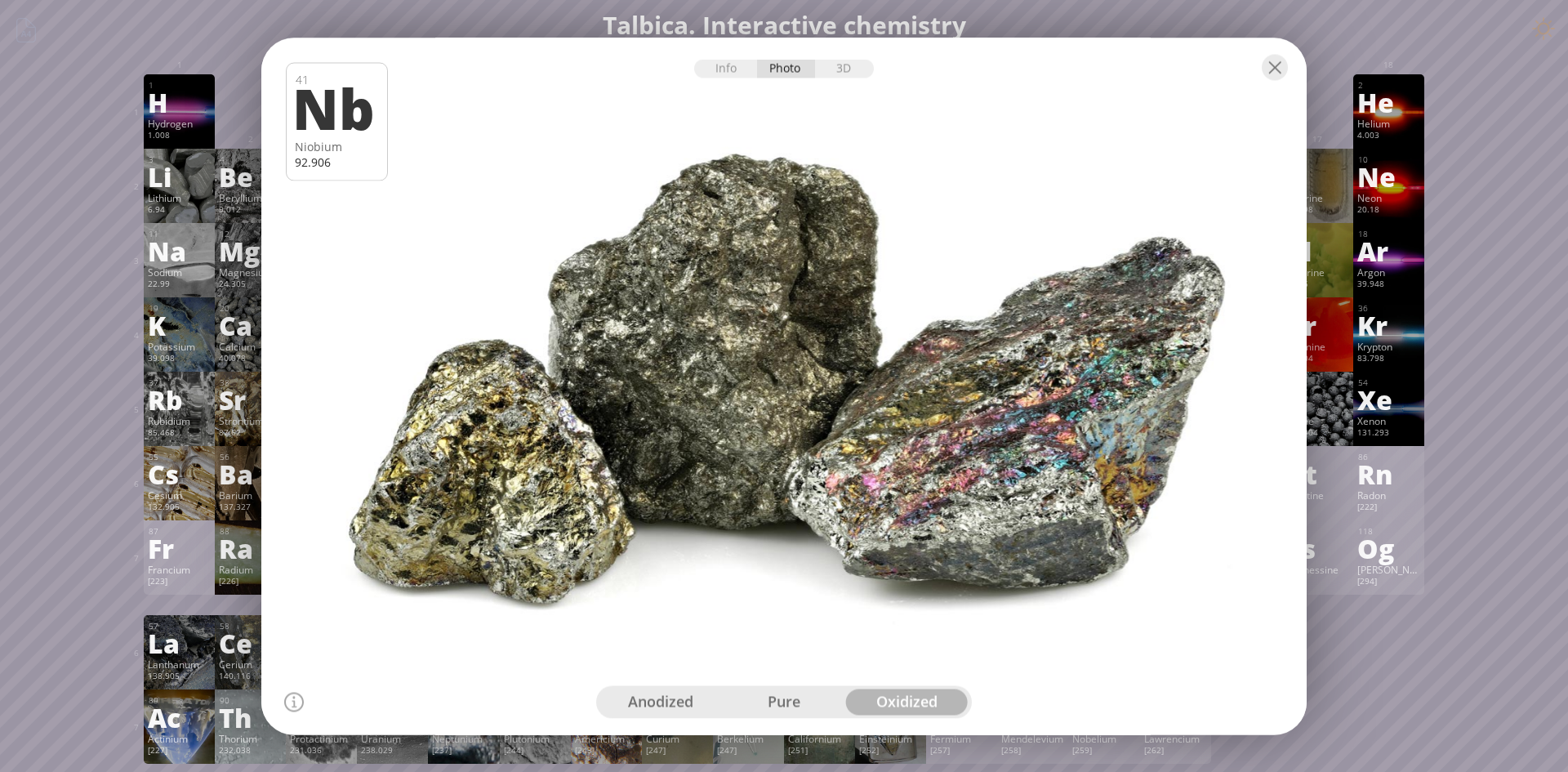
click at [1267, 84] on div at bounding box center [784, 65] width 1046 height 57
click at [1271, 78] on div at bounding box center [1275, 66] width 26 height 26
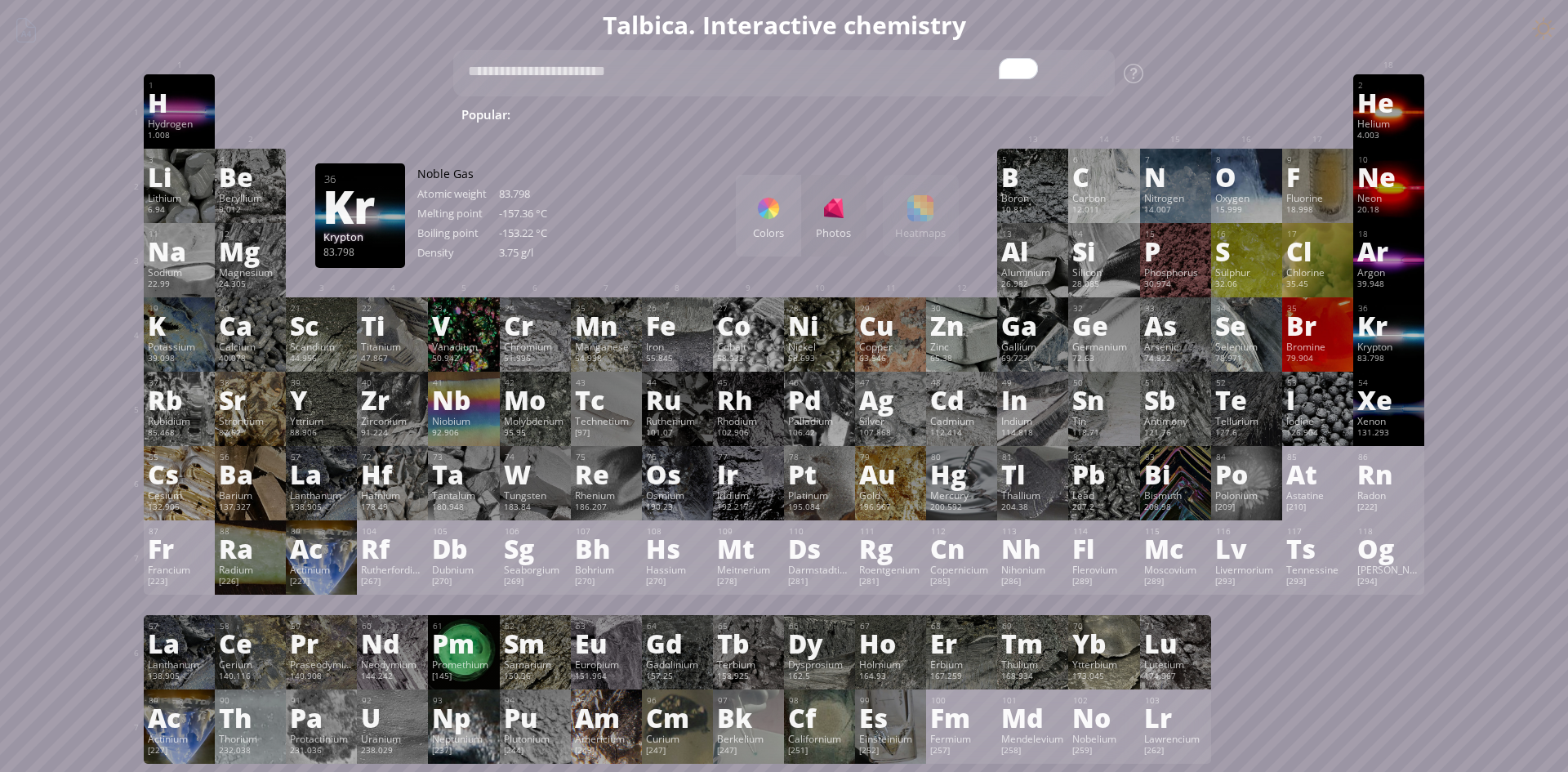
click at [1393, 348] on div "Krypton" at bounding box center [1388, 346] width 63 height 13
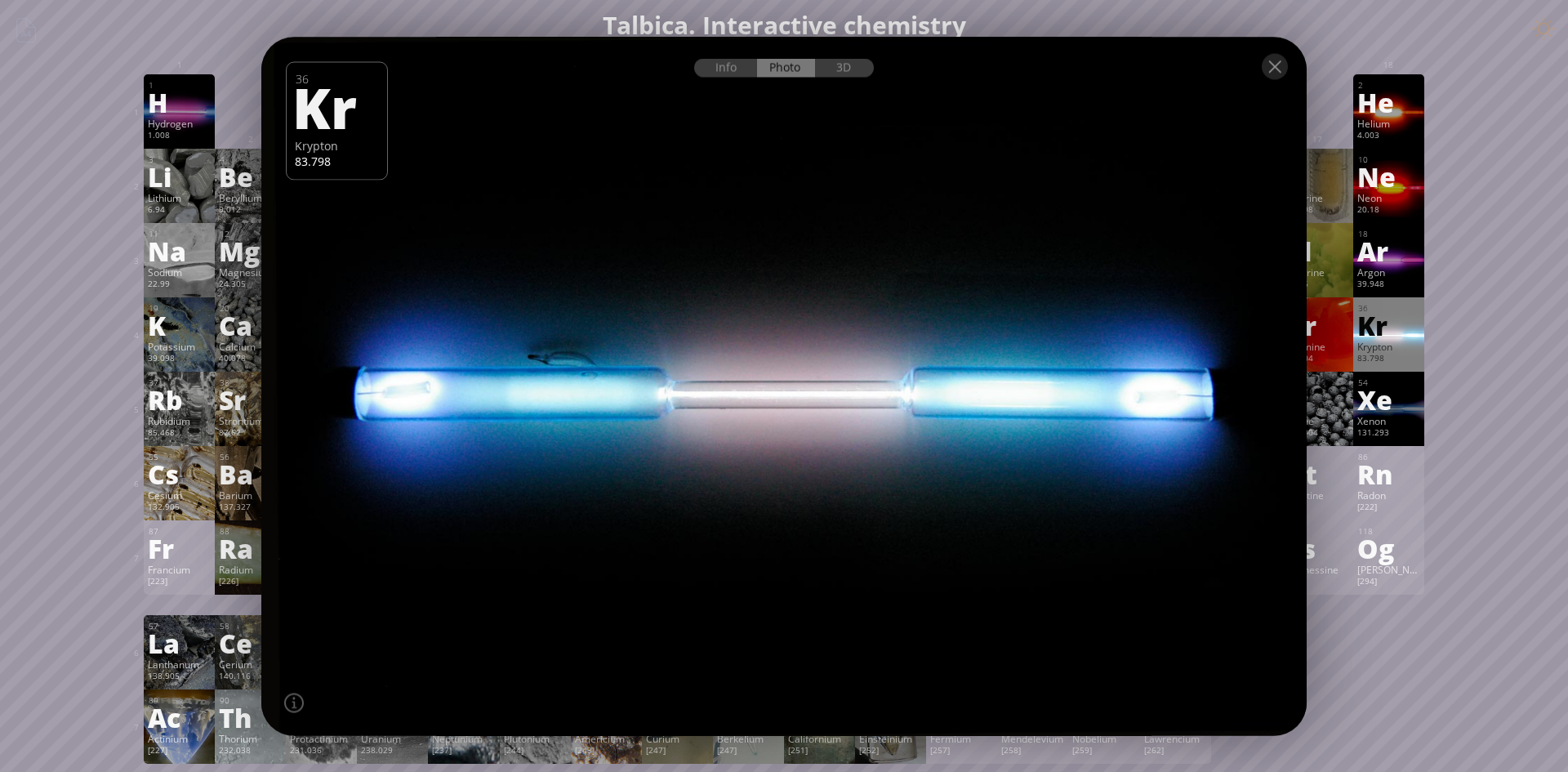
click at [1126, 245] on div at bounding box center [784, 386] width 1057 height 706
click at [726, 53] on div at bounding box center [784, 64] width 1046 height 57
click at [840, 71] on div "3D" at bounding box center [844, 67] width 59 height 19
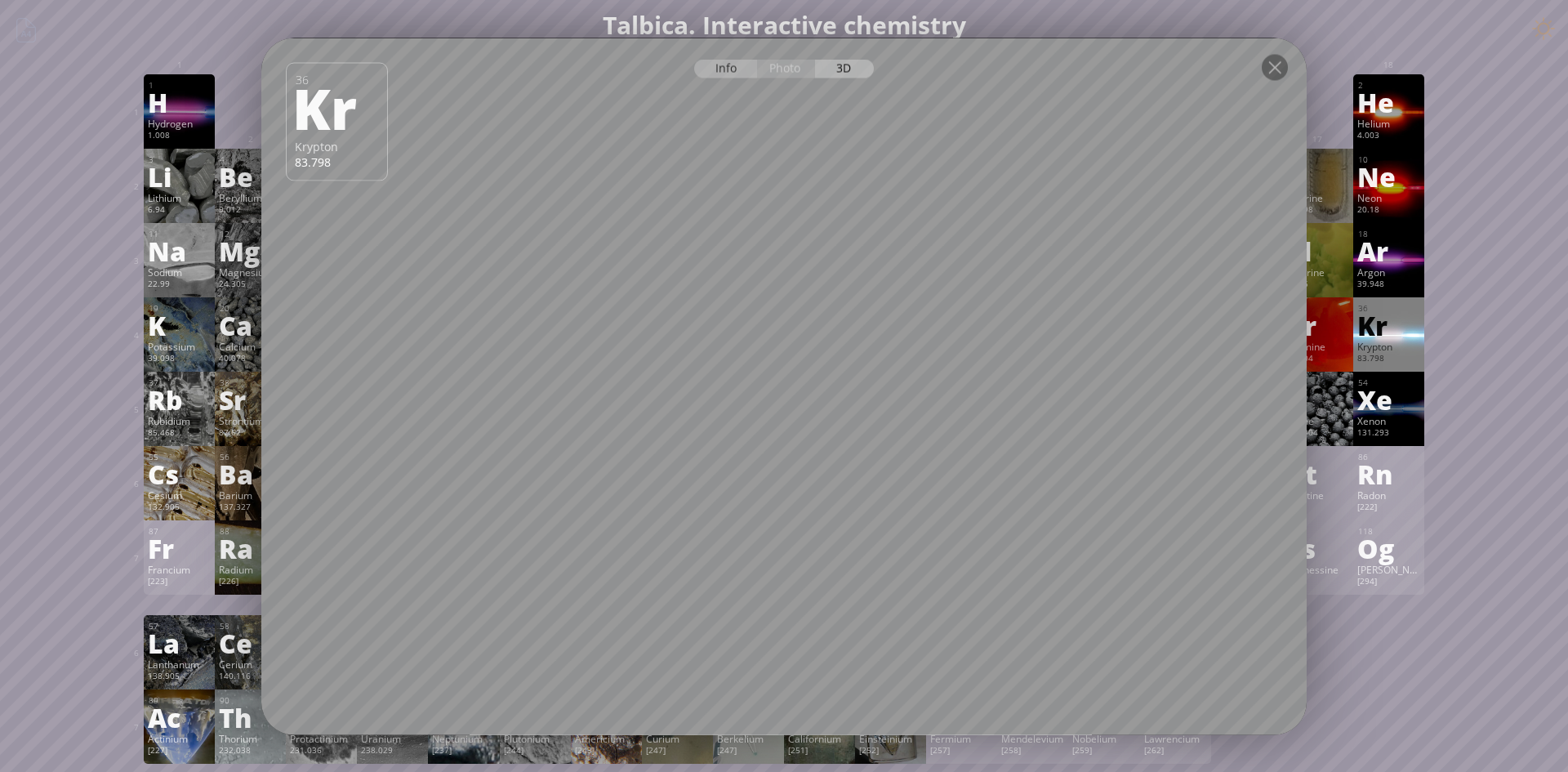
click at [728, 64] on div "Info" at bounding box center [725, 68] width 63 height 19
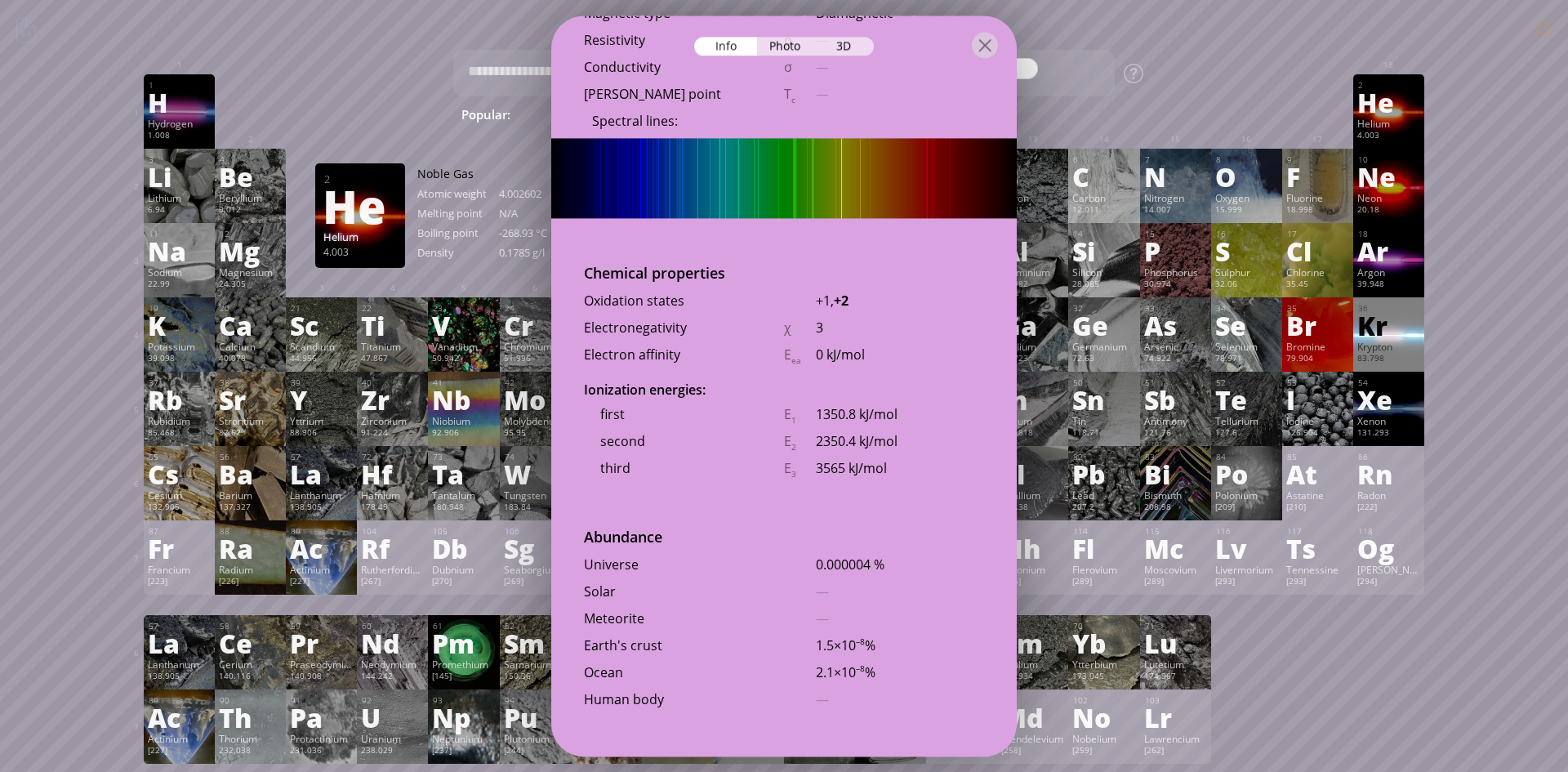
scroll to position [3301, 0]
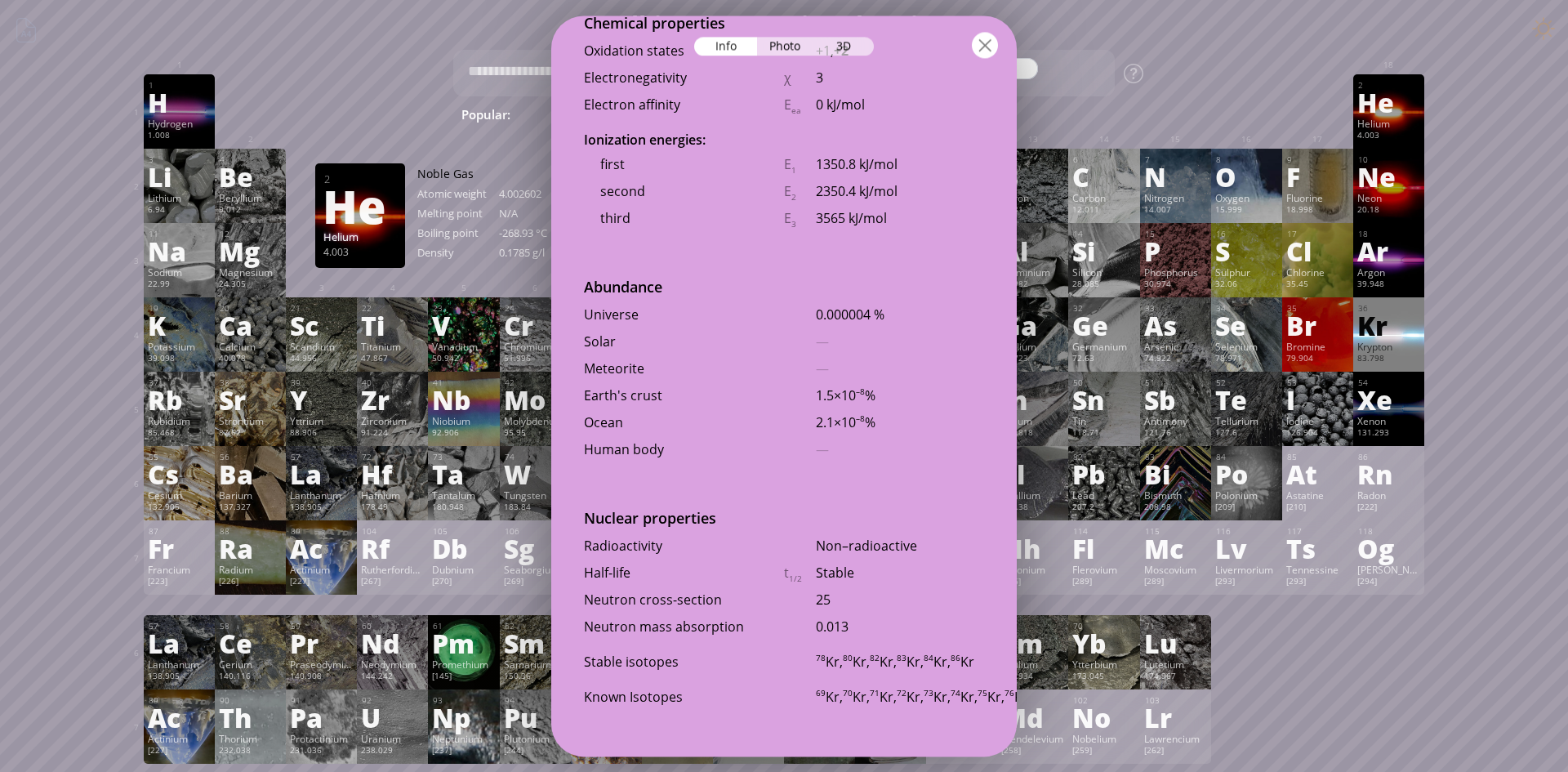
click at [974, 52] on div at bounding box center [985, 45] width 26 height 26
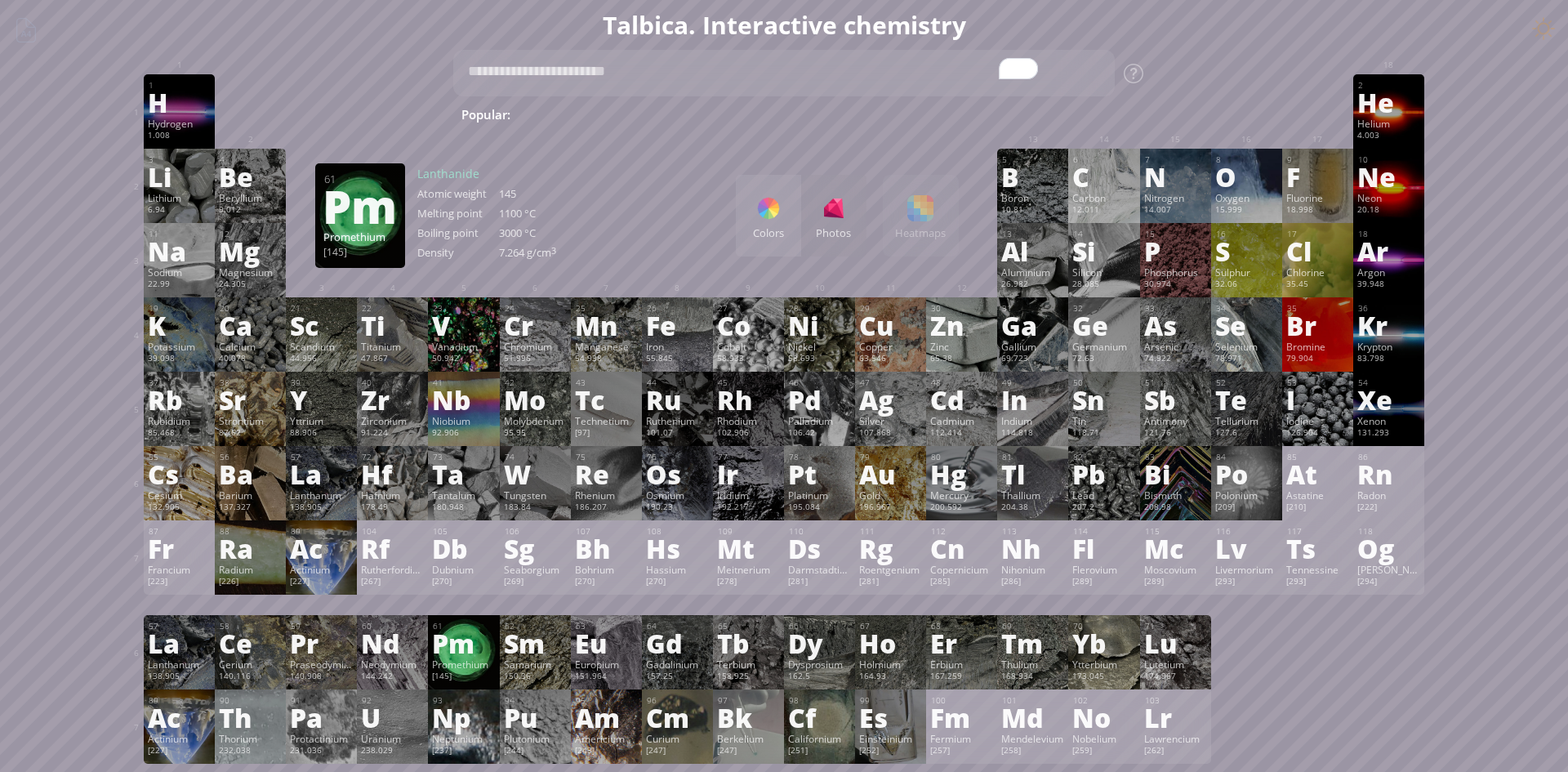
click at [442, 653] on div "Pm" at bounding box center [463, 642] width 63 height 26
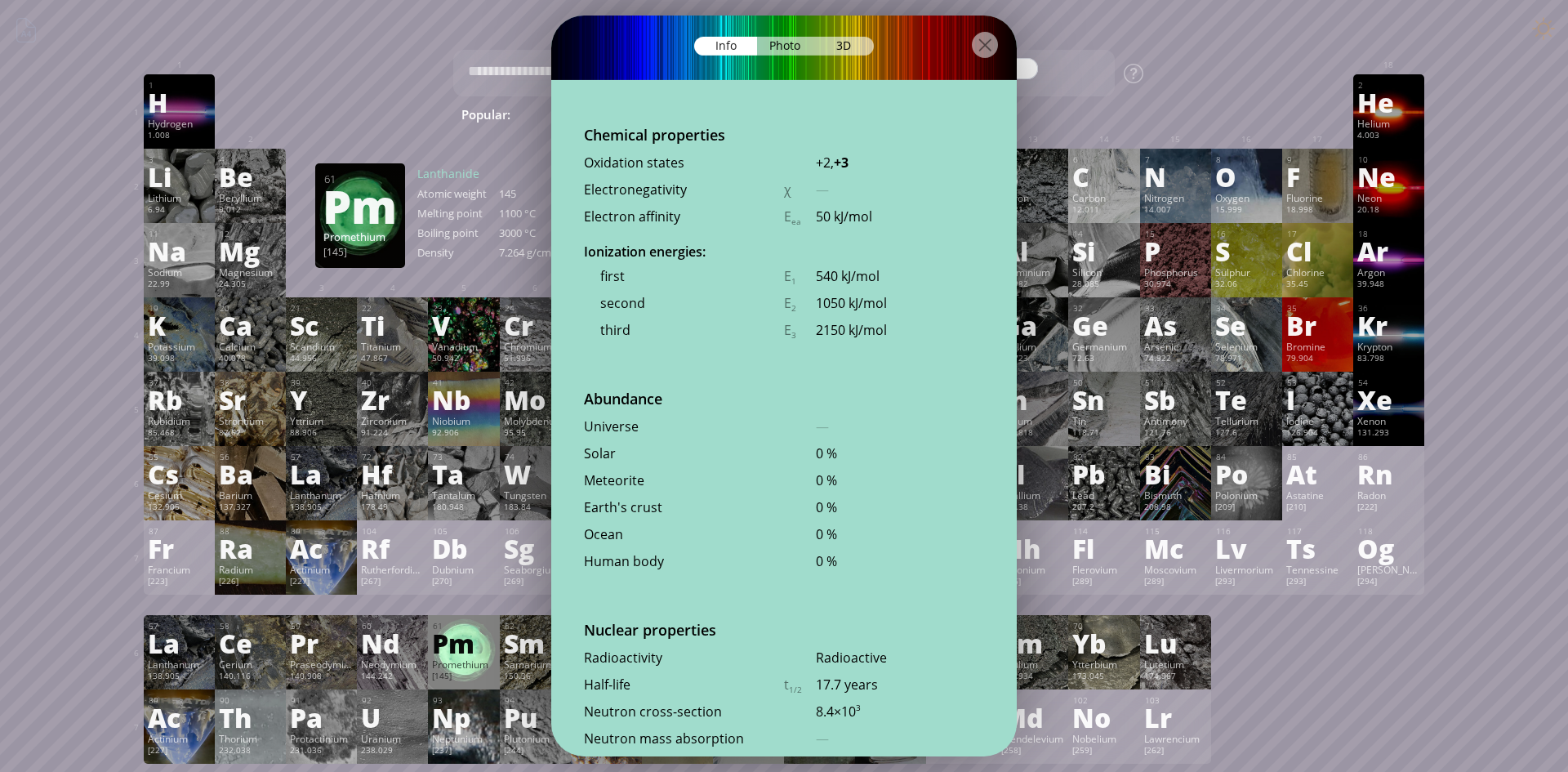
scroll to position [3503, 0]
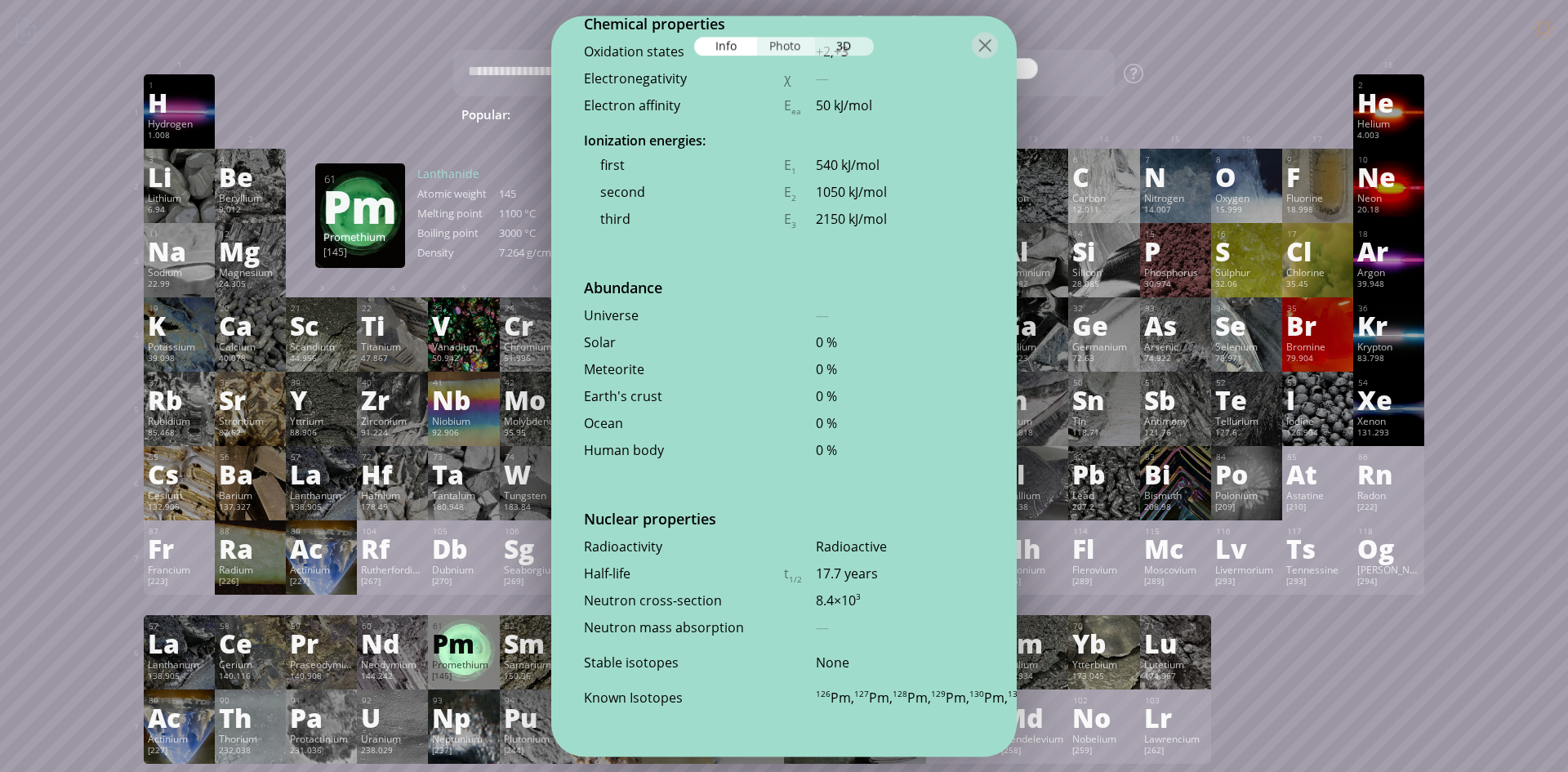
click at [808, 41] on div "Photo" at bounding box center [787, 45] width 59 height 19
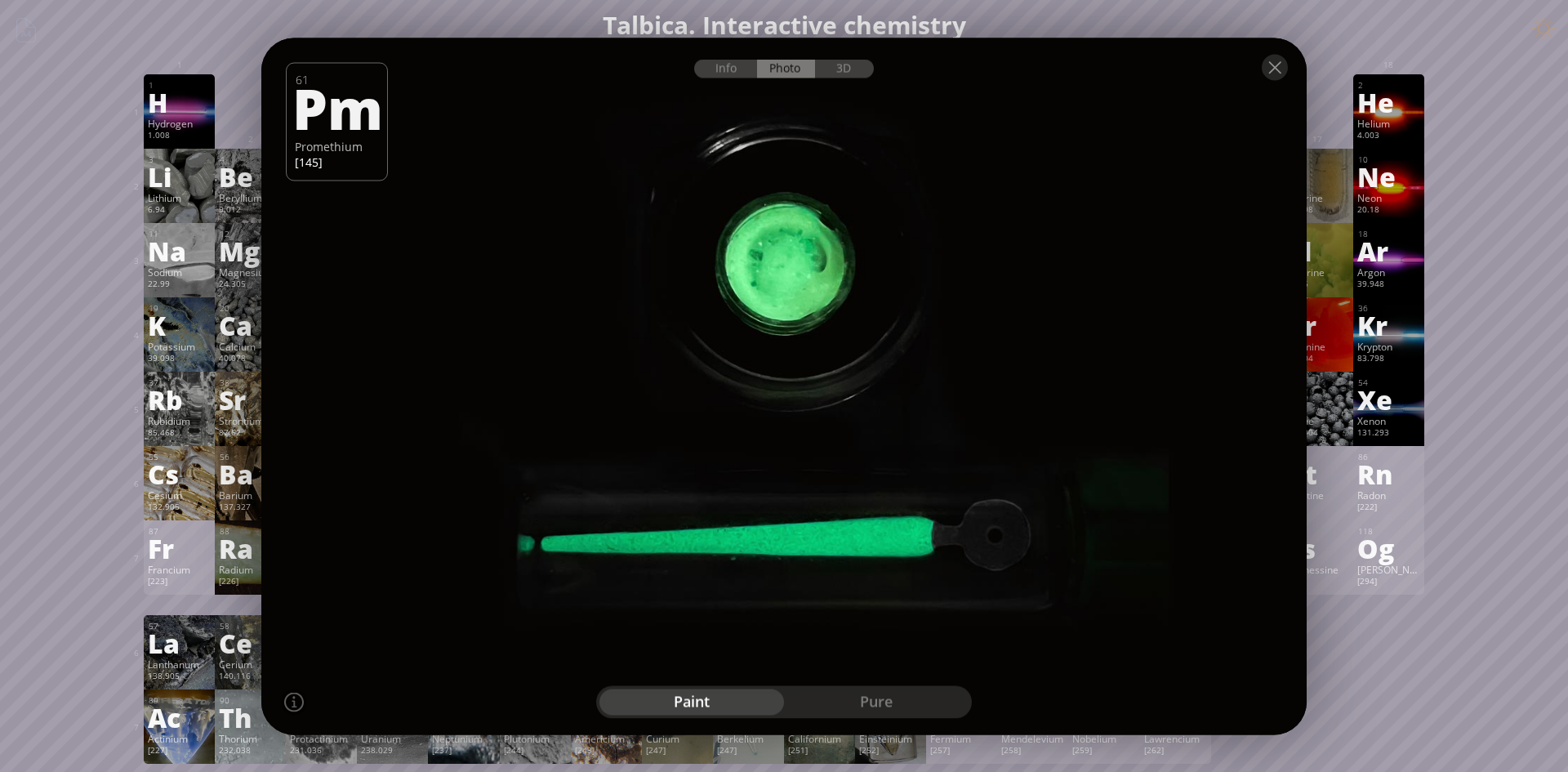
click at [743, 708] on div "paint" at bounding box center [691, 701] width 184 height 26
drag, startPoint x: 835, startPoint y: 321, endPoint x: 761, endPoint y: 238, distance: 111.2
click at [761, 238] on div at bounding box center [784, 386] width 1057 height 704
drag, startPoint x: 762, startPoint y: 239, endPoint x: 792, endPoint y: 417, distance: 180.5
click at [792, 417] on div at bounding box center [784, 386] width 1057 height 704
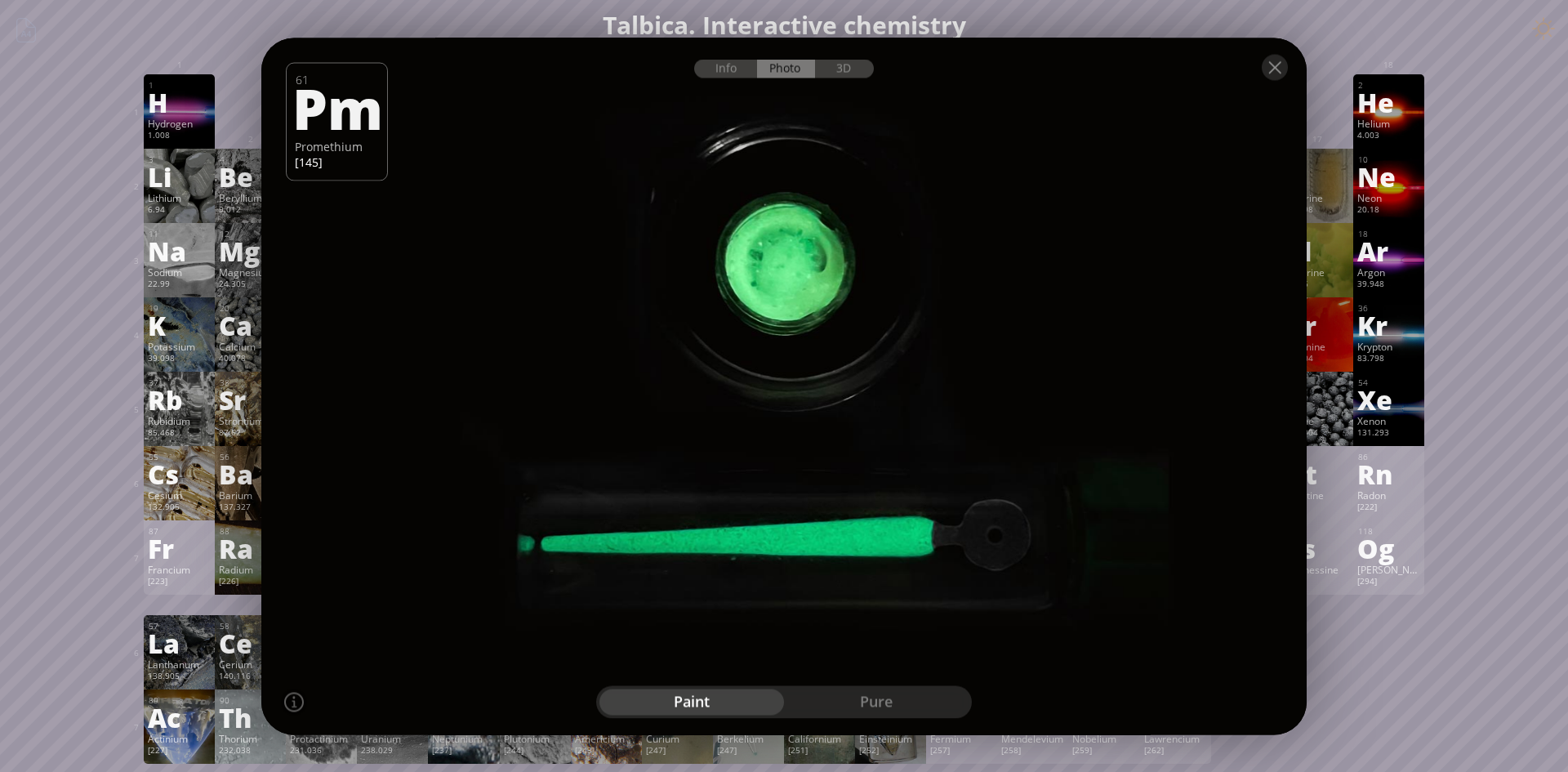
click at [858, 692] on div "pure" at bounding box center [876, 701] width 184 height 26
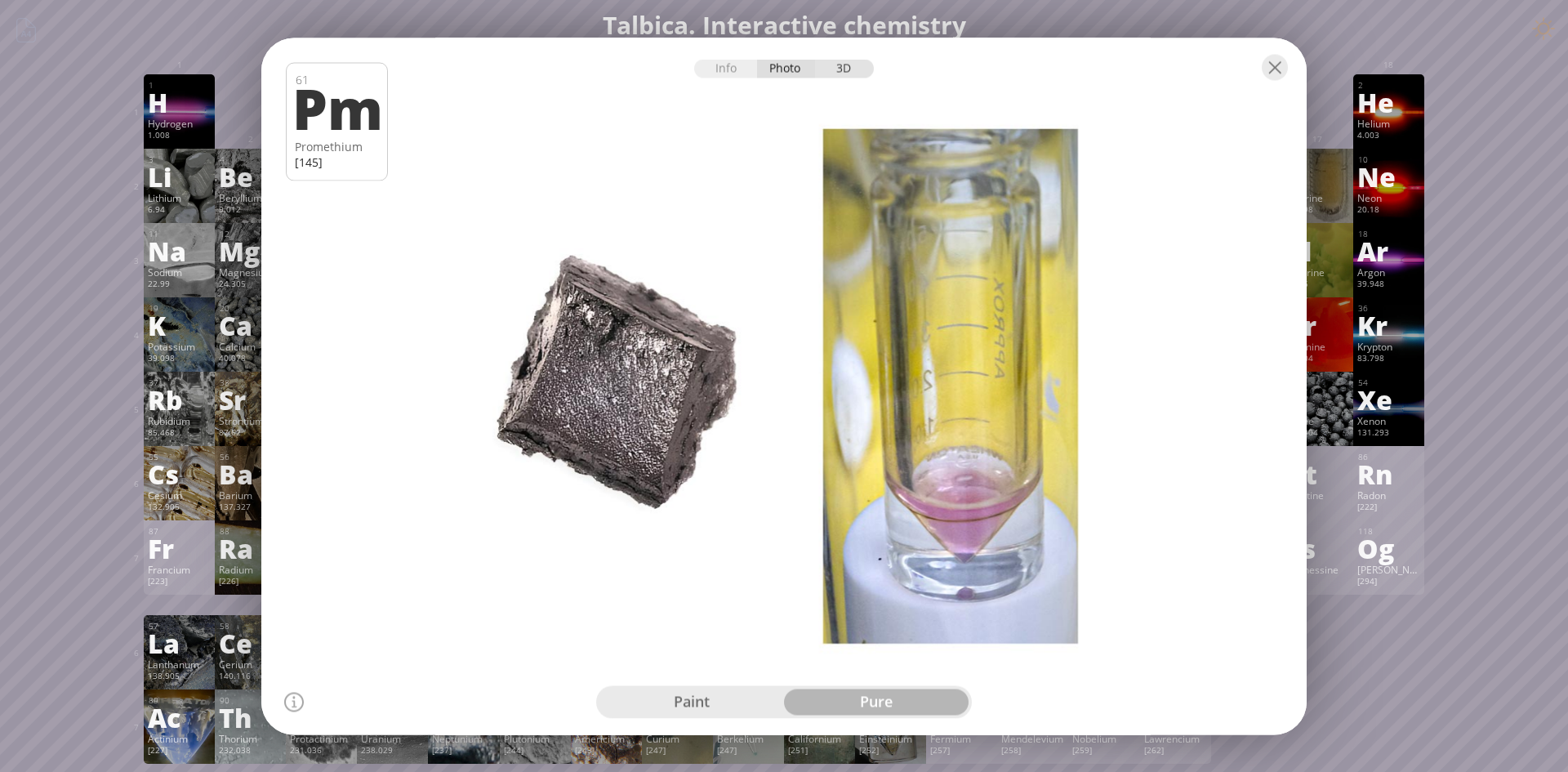
click at [849, 65] on div "3D" at bounding box center [844, 68] width 59 height 19
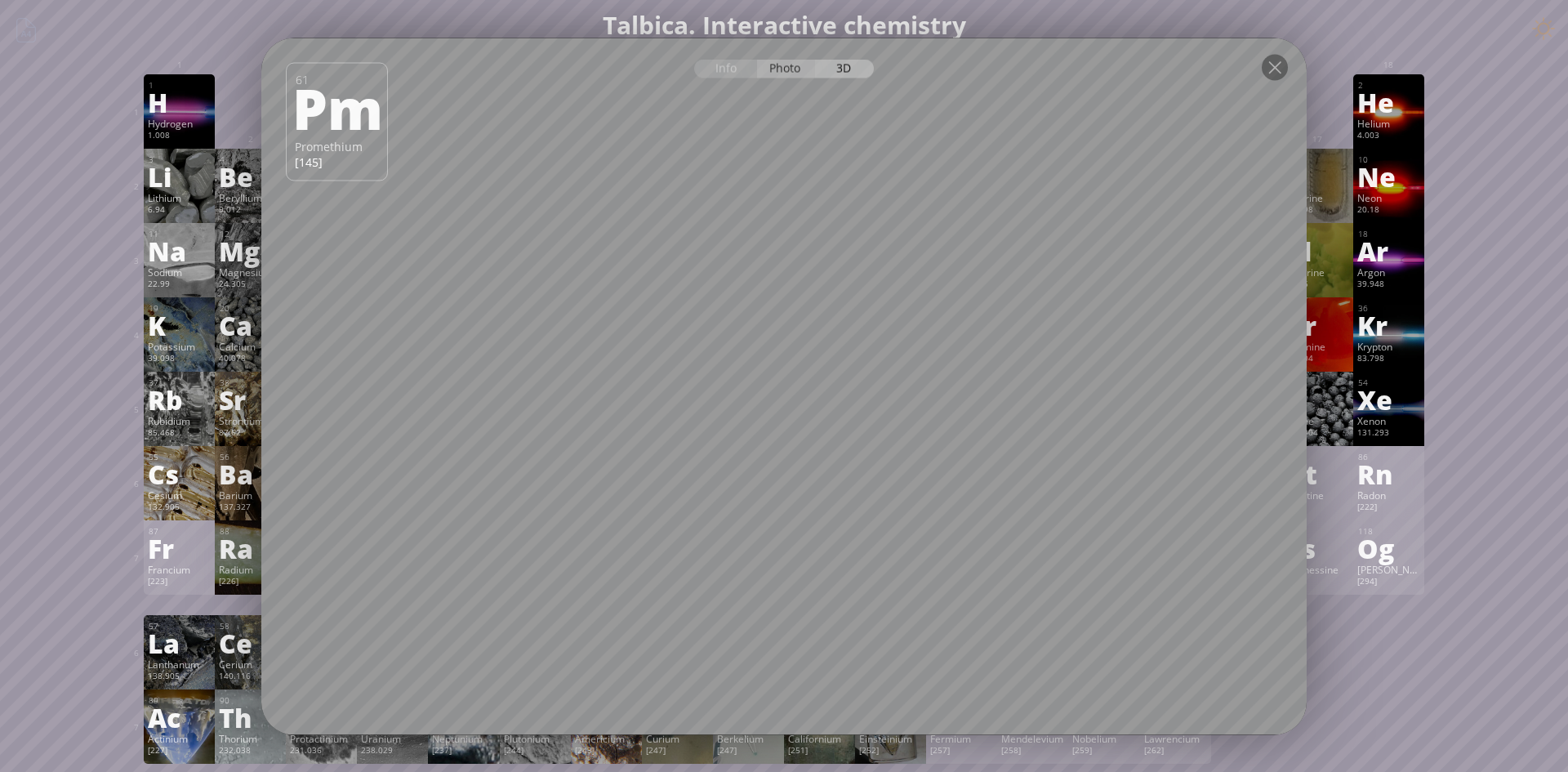
click at [762, 69] on div "Photo" at bounding box center [787, 68] width 59 height 19
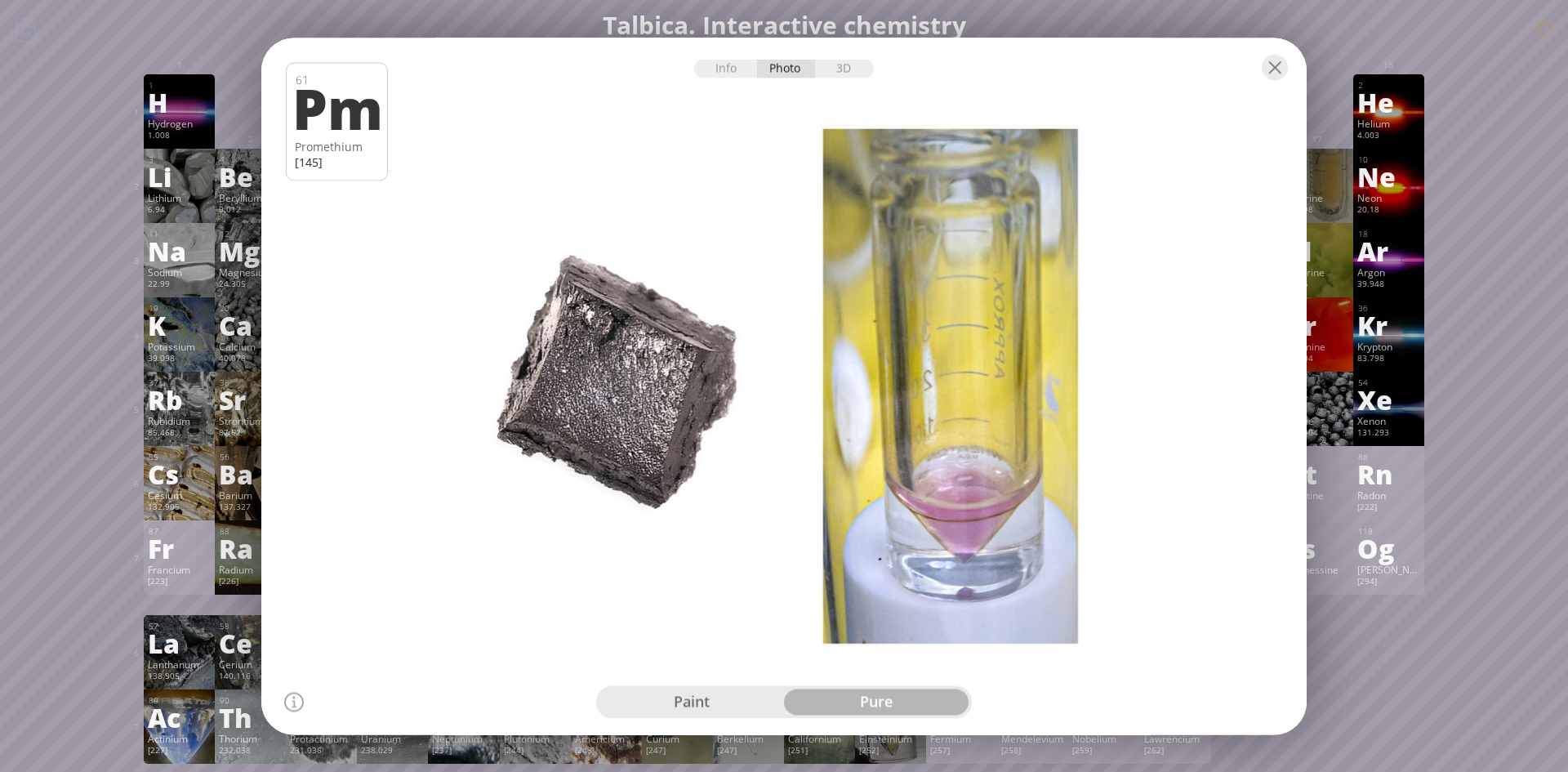
click at [680, 712] on div "paint" at bounding box center [691, 701] width 184 height 26
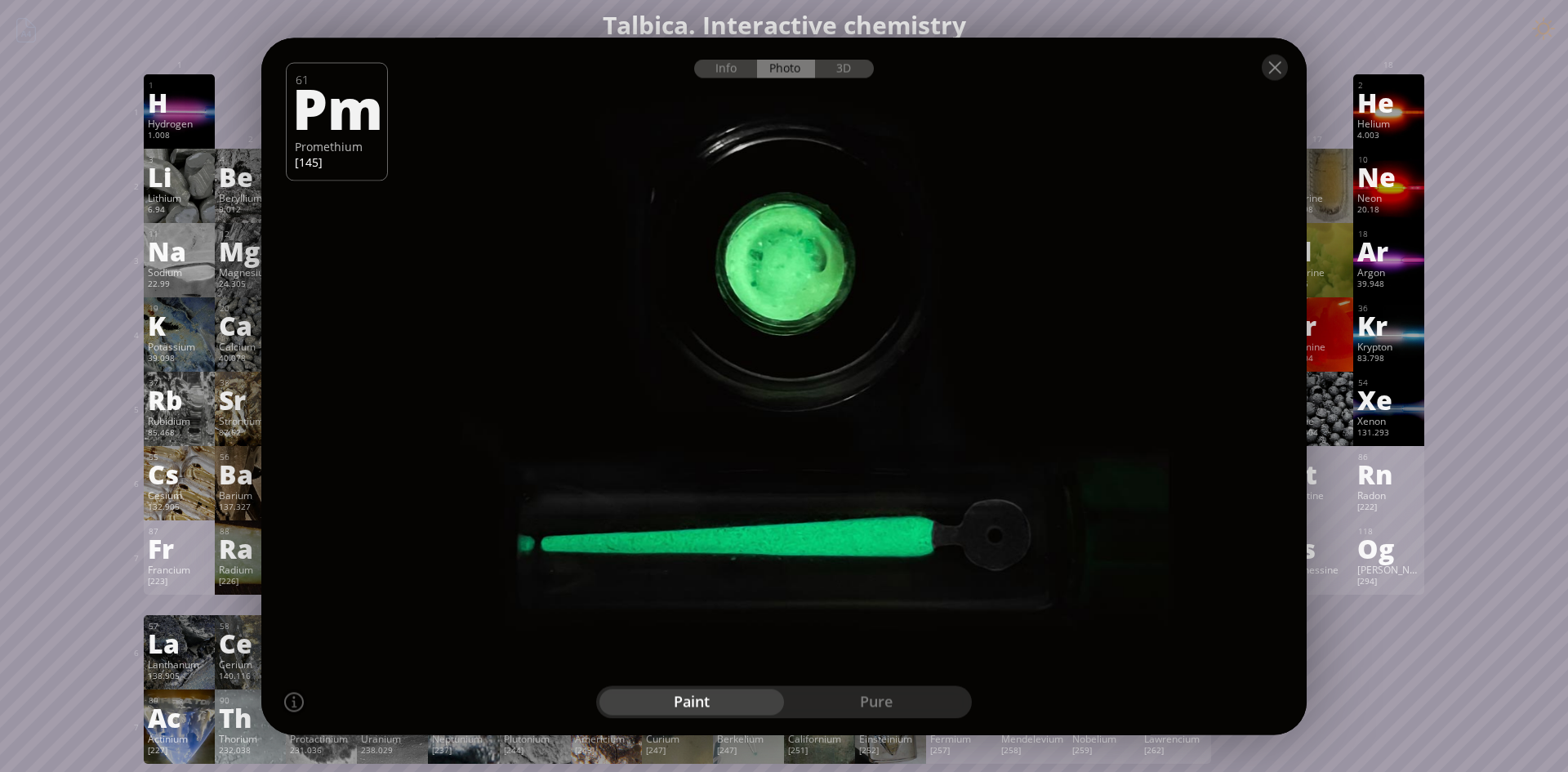
drag, startPoint x: 807, startPoint y: 506, endPoint x: 657, endPoint y: 210, distance: 331.8
click at [657, 210] on div at bounding box center [784, 386] width 1057 height 704
drag, startPoint x: 788, startPoint y: 215, endPoint x: 800, endPoint y: 215, distance: 12.0
click at [800, 215] on div at bounding box center [784, 386] width 1057 height 704
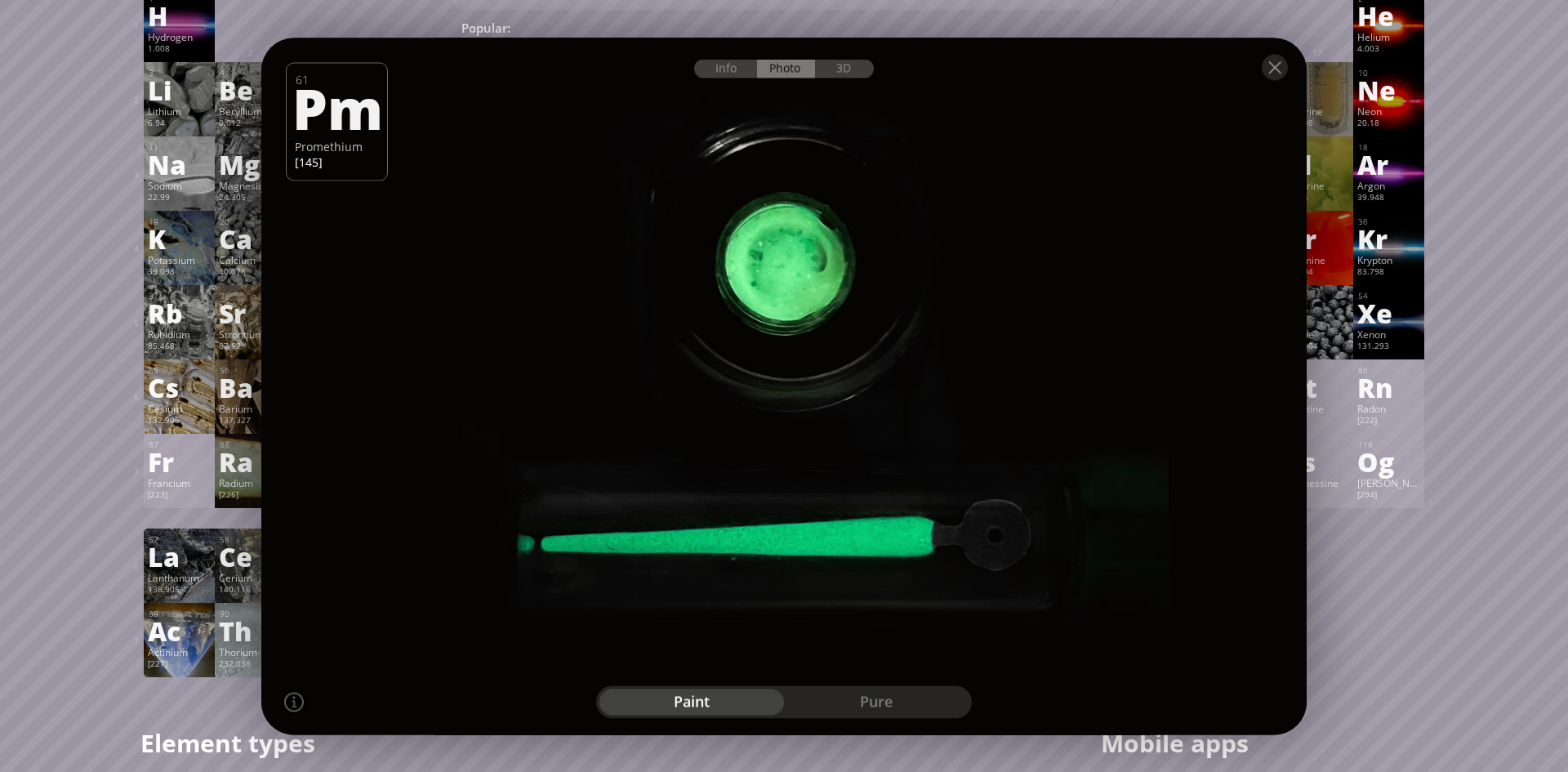
scroll to position [91, 0]
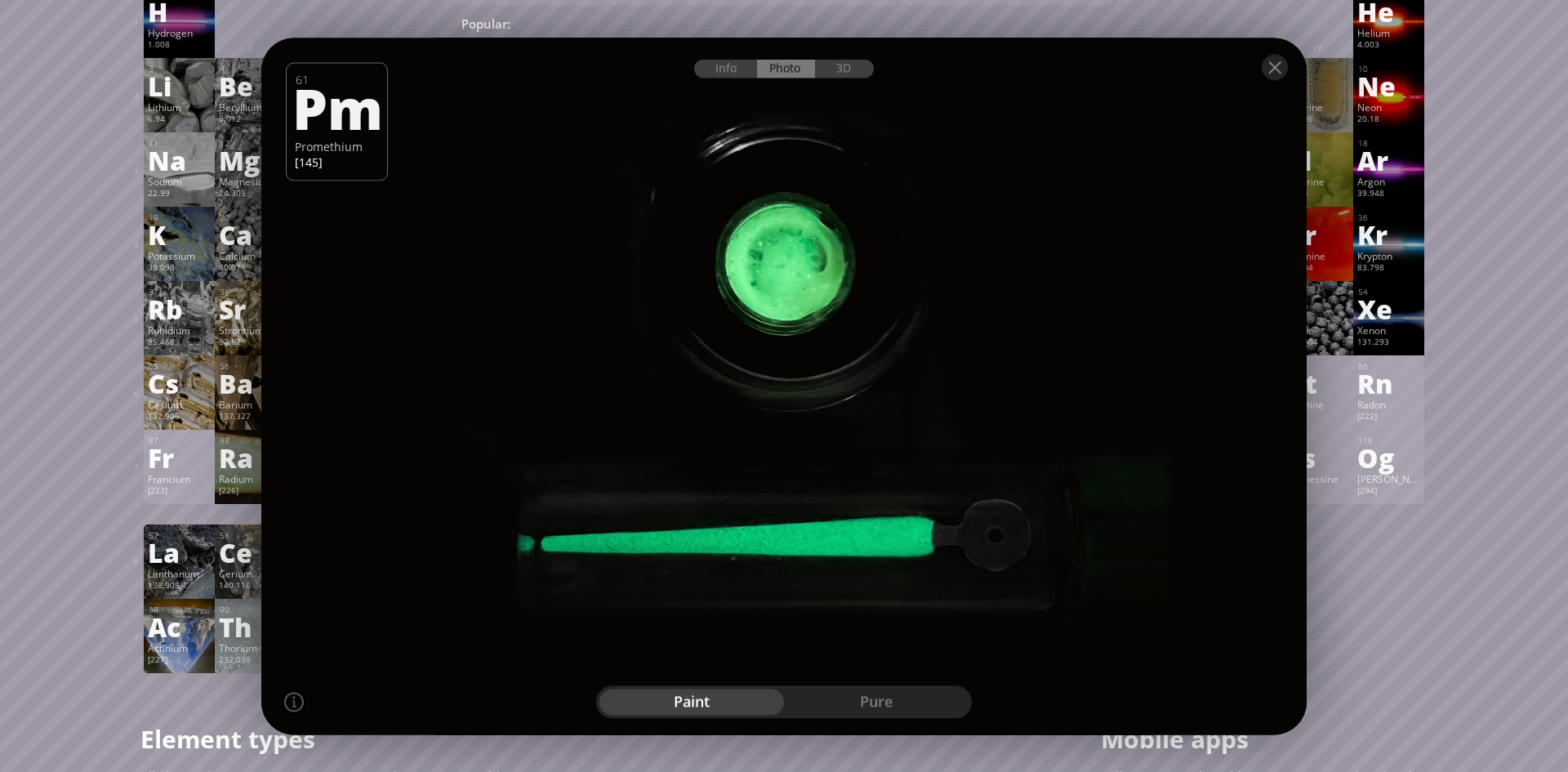
click at [1260, 65] on div at bounding box center [784, 65] width 1046 height 57
click at [1268, 71] on div at bounding box center [1275, 66] width 26 height 26
